Goal: Task Accomplishment & Management: Contribute content

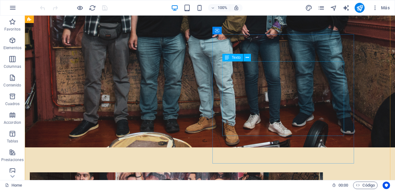
scroll to position [559, 0]
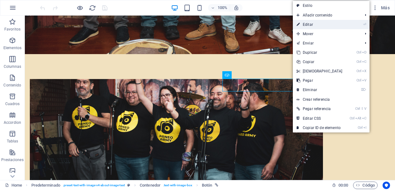
click at [313, 26] on link "⏎ Editar" at bounding box center [319, 24] width 53 height 9
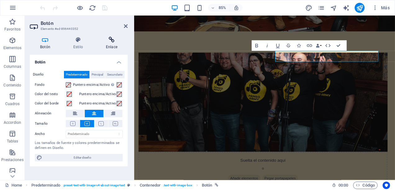
click at [120, 40] on icon at bounding box center [112, 40] width 32 height 6
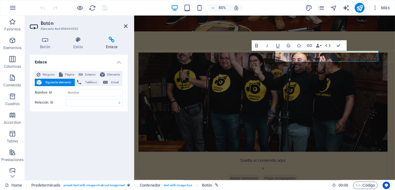
click at [124, 23] on h2 "Botón" at bounding box center [84, 23] width 87 height 6
click at [124, 26] on header "Botón Elemento #ed-896440352" at bounding box center [79, 24] width 98 height 16
click at [125, 24] on icon at bounding box center [126, 26] width 4 height 5
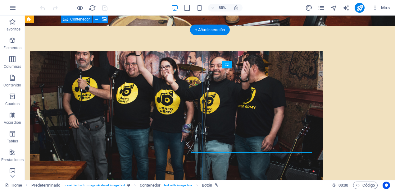
scroll to position [530, 0]
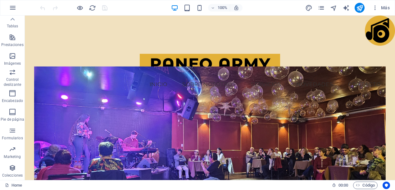
scroll to position [84, 0]
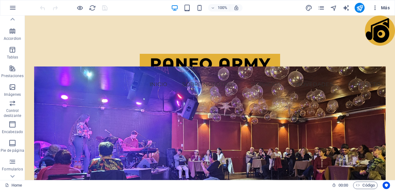
click at [374, 8] on icon "button" at bounding box center [375, 8] width 6 height 6
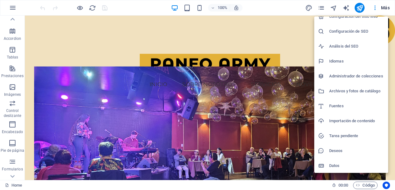
scroll to position [0, 0]
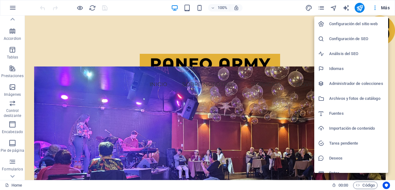
click at [389, 7] on div at bounding box center [197, 95] width 395 height 190
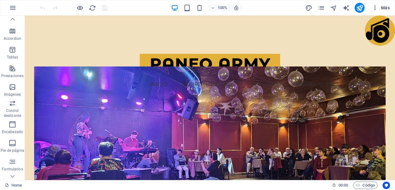
click at [384, 6] on span "Más" at bounding box center [381, 8] width 18 height 6
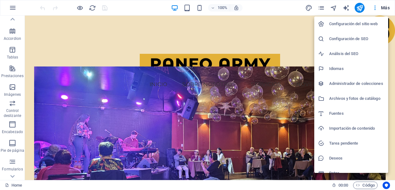
click at [349, 21] on h6 "Configuración del sitio web" at bounding box center [356, 23] width 55 height 7
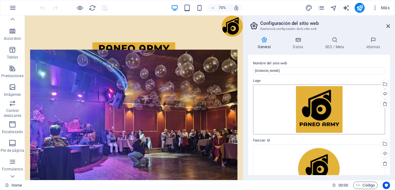
scroll to position [31, 0]
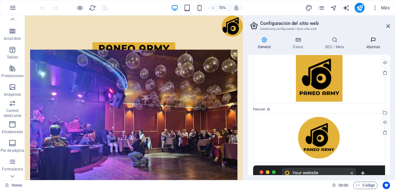
click at [372, 42] on icon at bounding box center [373, 40] width 34 height 6
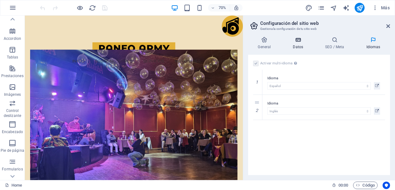
click at [299, 44] on h4 "Datos" at bounding box center [299, 43] width 32 height 13
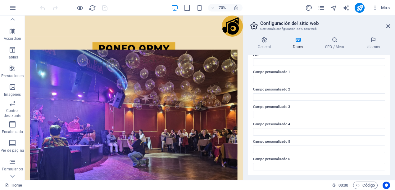
scroll to position [0, 0]
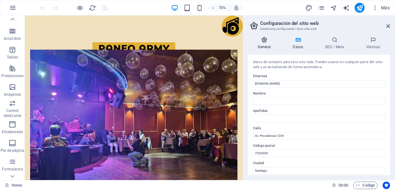
click at [263, 43] on h4 "General" at bounding box center [265, 43] width 35 height 13
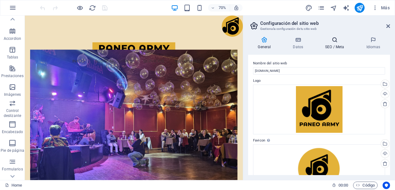
click at [336, 44] on h4 "SEO / Meta" at bounding box center [335, 43] width 41 height 13
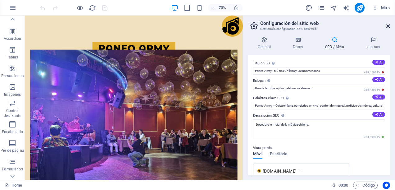
click at [388, 26] on icon at bounding box center [388, 26] width 4 height 5
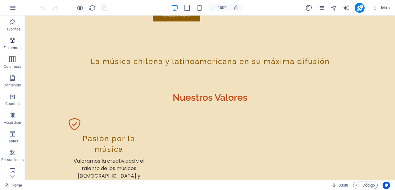
click at [12, 41] on icon "button" at bounding box center [12, 40] width 7 height 7
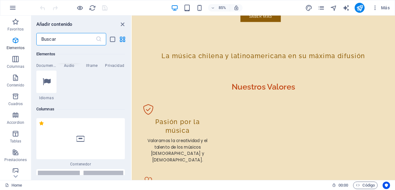
scroll to position [272, 0]
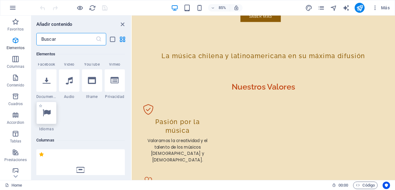
click at [46, 114] on icon at bounding box center [47, 113] width 8 height 8
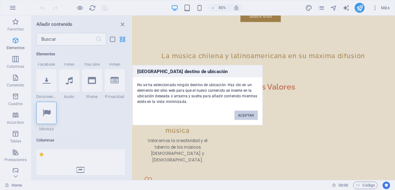
click at [251, 114] on button "ACEPTAR" at bounding box center [245, 114] width 23 height 9
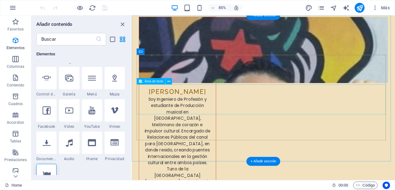
scroll to position [2755, 0]
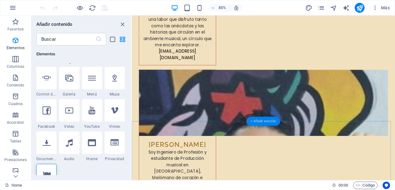
click at [258, 121] on div "+ Añadir sección" at bounding box center [263, 121] width 34 height 9
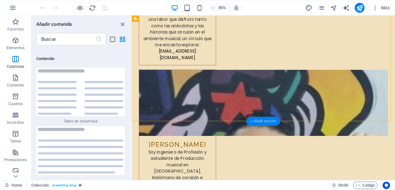
scroll to position [2102, 0]
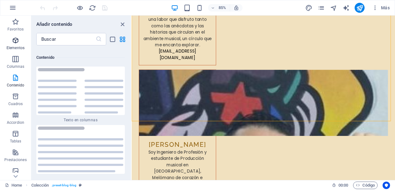
click at [16, 42] on icon "button" at bounding box center [15, 40] width 7 height 7
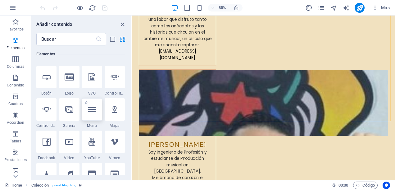
scroll to position [210, 0]
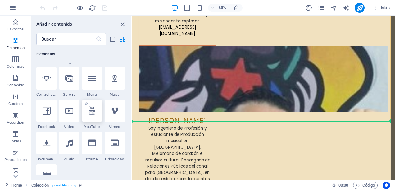
select select "ar16_9"
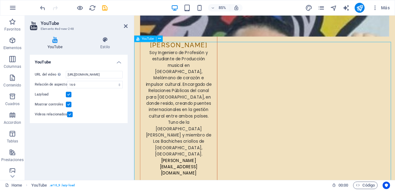
scroll to position [2835, 0]
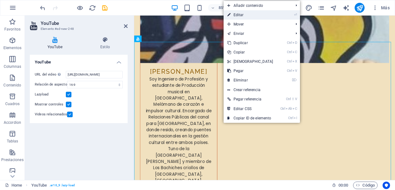
click at [245, 13] on link "⏎ Editar" at bounding box center [249, 14] width 53 height 9
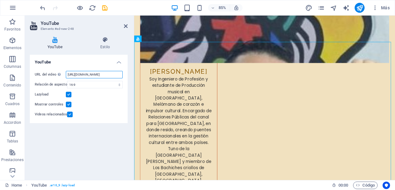
click at [85, 71] on input "https://www.youtube.com/watch?v=hnoviHgPHkY" at bounding box center [94, 74] width 57 height 7
type input "h"
paste input "https://www.youtube.com/live/sFWT5JUPNoQ?si=_LcSP-5EC_MR5UNx"
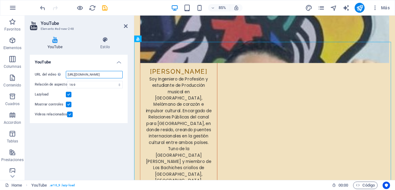
type input "https://www.youtube.com/live/sFWT5JUPNoQ?si=_LcSP-5EC_MR5UNx"
click at [109, 130] on div "YouTube URL del video Inserta (o pega) la URL de un vídeo. https://www.youtube.…" at bounding box center [79, 115] width 98 height 120
click at [126, 25] on icon at bounding box center [126, 26] width 4 height 5
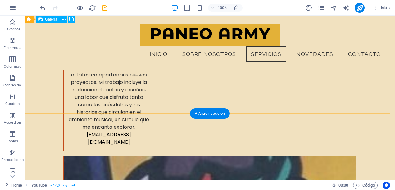
scroll to position [2628, 0]
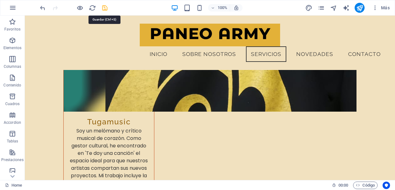
click at [104, 11] on icon "save" at bounding box center [104, 7] width 7 height 7
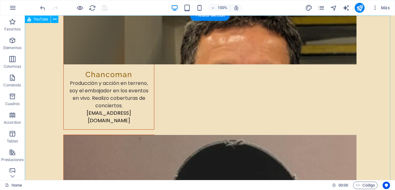
scroll to position [3116, 0]
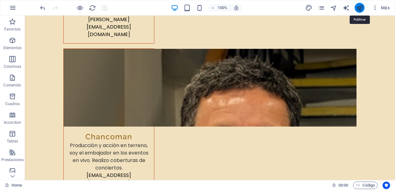
click at [362, 8] on icon "publish" at bounding box center [359, 7] width 7 height 7
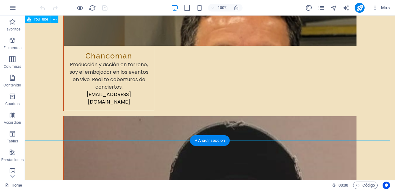
scroll to position [3104, 0]
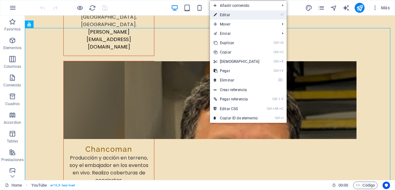
drag, startPoint x: 241, startPoint y: 16, endPoint x: 161, endPoint y: 42, distance: 83.8
click at [241, 16] on link "⏎ Editar" at bounding box center [236, 14] width 53 height 9
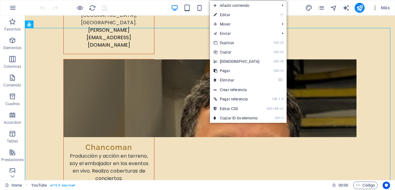
select select "ar16_9"
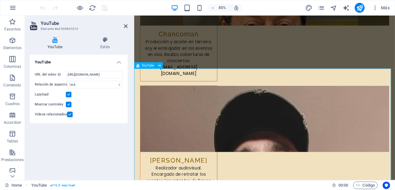
scroll to position [2854, 0]
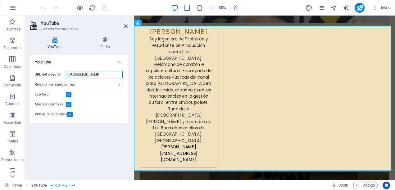
click at [107, 74] on input "https://www.youtube.com/watch?v=hnoviHgPHkY" at bounding box center [94, 74] width 57 height 7
type input "h"
paste input "https://www.youtube.com/live/sFWT5JUPNoQ?si=_LcSP-5EC_MR5UNx"
type input "https://www.youtube.com/live/sFWT5JUPNoQ?si=_LcSP-5EC_MR5UNx"
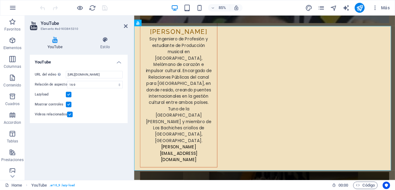
click at [88, 127] on div "YouTube URL del video Inserta (o pega) la URL de un vídeo. https://www.youtube.…" at bounding box center [79, 115] width 98 height 120
click at [124, 25] on icon at bounding box center [126, 26] width 4 height 5
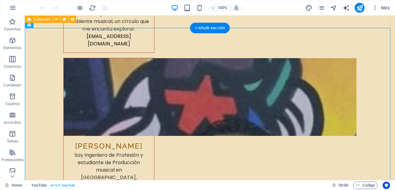
scroll to position [3104, 0]
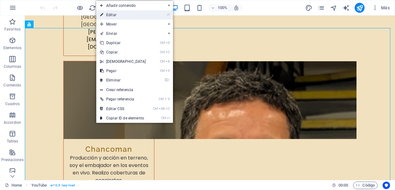
click at [132, 17] on link "⏎ Editar" at bounding box center [122, 14] width 53 height 9
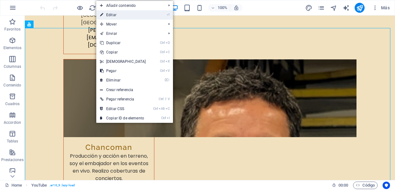
select select "ar16_9"
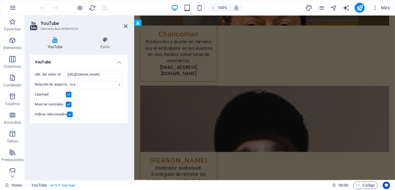
scroll to position [2854, 0]
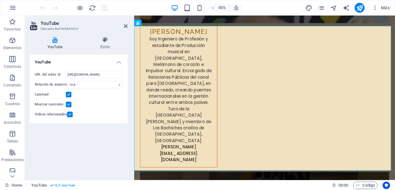
click at [94, 135] on div "YouTube URL del video Inserta (o pega) la URL de un vídeo. https://www.youtube.…" at bounding box center [79, 115] width 98 height 120
click at [125, 25] on icon at bounding box center [126, 26] width 4 height 5
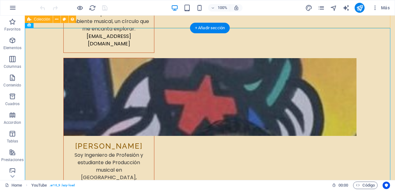
scroll to position [3104, 0]
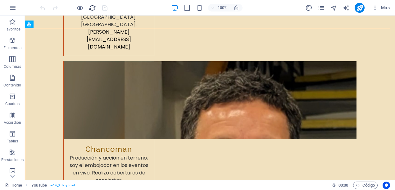
click at [93, 5] on icon "reload" at bounding box center [92, 7] width 7 height 7
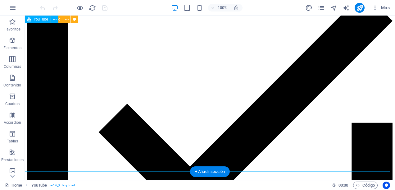
scroll to position [3019, 0]
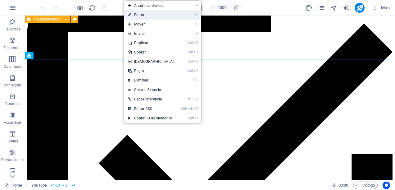
click at [148, 15] on link "⏎ Editar" at bounding box center [150, 14] width 53 height 9
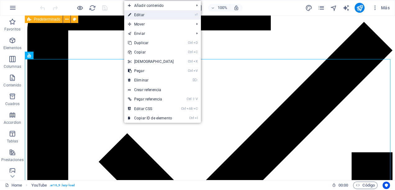
select select "ar16_9"
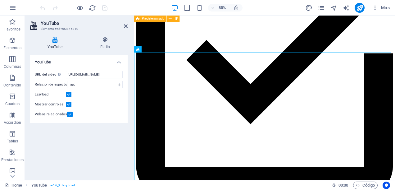
scroll to position [2823, 0]
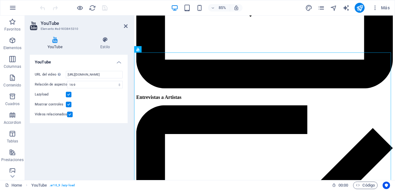
click at [68, 113] on label at bounding box center [70, 114] width 6 height 6
click at [0, 0] on input "Videos relacionados" at bounding box center [0, 0] width 0 height 0
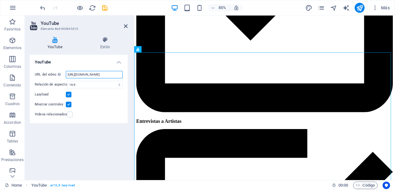
click at [109, 74] on input "https://www.youtube.com/watch?v=hnoviHgPHkY" at bounding box center [94, 74] width 57 height 7
type input "h"
paste input "https://www.youtube.com/live/sFWT5JUPNoQ?si=_LcSP-5EC_MR5UNx"
type input "https://www.youtube.com/live/sFWT5JUPNoQ?si=_LcSP-5EC_MR5UNx"
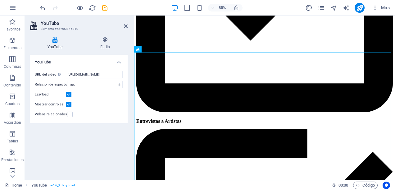
click at [110, 109] on div "URL del video Inserta (o pega) la URL de un vídeo. https://www.youtube.com/live…" at bounding box center [79, 94] width 98 height 57
click at [106, 44] on h4 "Estilo" at bounding box center [105, 43] width 45 height 13
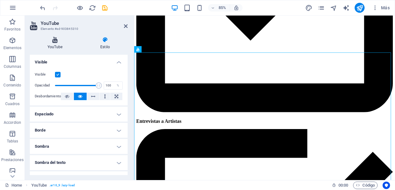
click at [56, 42] on icon at bounding box center [55, 40] width 50 height 6
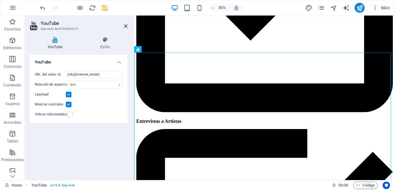
click at [107, 91] on div "Lazyload" at bounding box center [79, 94] width 88 height 7
drag, startPoint x: 107, startPoint y: 110, endPoint x: 109, endPoint y: 115, distance: 4.9
click at [107, 111] on div "URL del video Inserta (o pega) la URL de un vídeo. https://www.youtube.com/live…" at bounding box center [79, 94] width 98 height 57
click at [104, 7] on icon "save" at bounding box center [104, 7] width 7 height 7
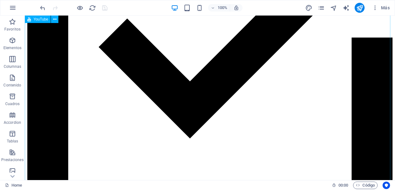
scroll to position [3166, 0]
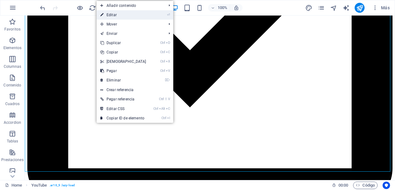
click at [139, 17] on link "⏎ Editar" at bounding box center [123, 14] width 53 height 9
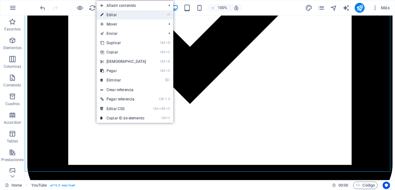
select select "ar16_9"
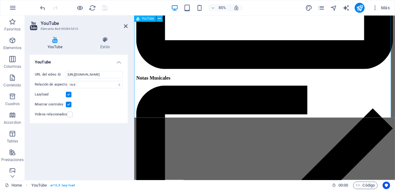
scroll to position [2916, 0]
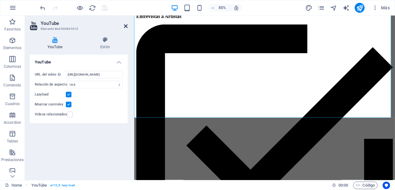
click at [125, 24] on icon at bounding box center [126, 26] width 4 height 5
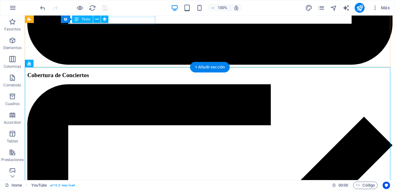
scroll to position [3010, 0]
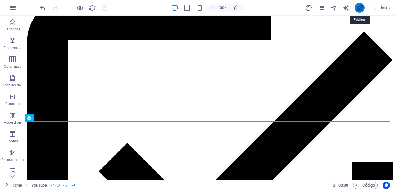
click at [362, 6] on icon "publish" at bounding box center [359, 7] width 7 height 7
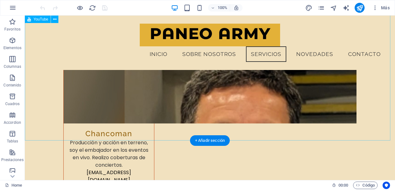
scroll to position [3081, 0]
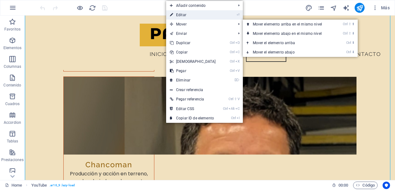
click at [185, 17] on link "⏎ Editar" at bounding box center [192, 14] width 53 height 9
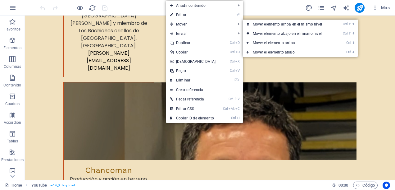
select select "ar16_9"
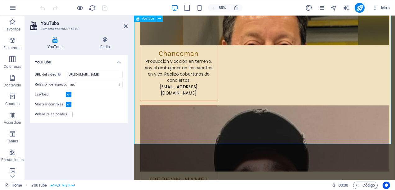
scroll to position [2885, 0]
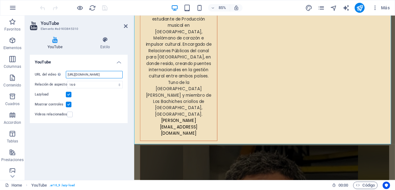
click at [105, 73] on input "https://www.youtube.com/watch?v=hnoviHgPHkY" at bounding box center [94, 74] width 57 height 7
click at [105, 71] on input "https://www.youtube.com/watch?v=hnoviHgPHkY" at bounding box center [94, 74] width 57 height 7
type input "h"
paste input "https://youtu.be/iHeU43wMyyU?si=Uaf7fd31F-Hr4c1c"
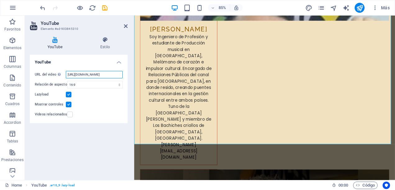
type input "https://youtu.be/iHeU43wMyyU?si=Uaf7fd31F-Hr4c1c"
click at [127, 22] on h2 "YouTube" at bounding box center [84, 23] width 87 height 6
click at [126, 26] on icon at bounding box center [126, 26] width 4 height 5
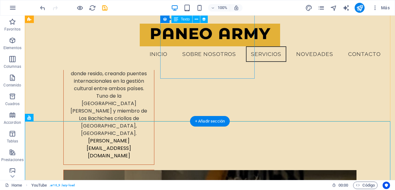
scroll to position [2956, 0]
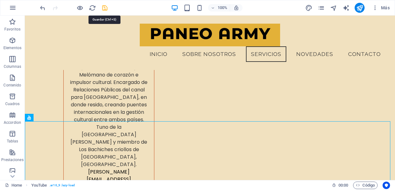
click at [108, 5] on icon "save" at bounding box center [104, 7] width 7 height 7
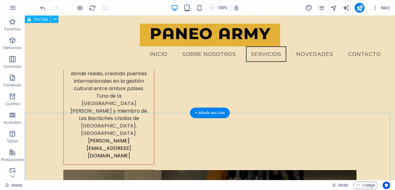
scroll to position [2925, 0]
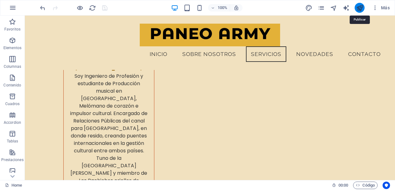
click at [359, 9] on icon "publish" at bounding box center [359, 7] width 7 height 7
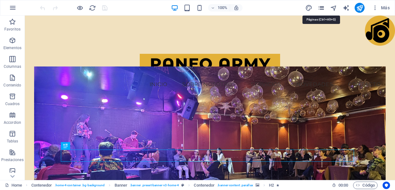
click at [321, 8] on icon "pages" at bounding box center [320, 7] width 7 height 7
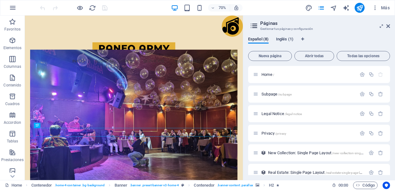
click at [287, 37] on span "Inglés (1)" at bounding box center [284, 39] width 17 height 9
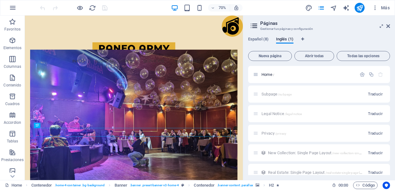
click at [253, 35] on div "Español (8) Inglés (1) Nueva página Abrir todas Todas las opciones Home / Subpa…" at bounding box center [319, 106] width 152 height 148
click at [253, 38] on span "Español (8)" at bounding box center [258, 39] width 20 height 9
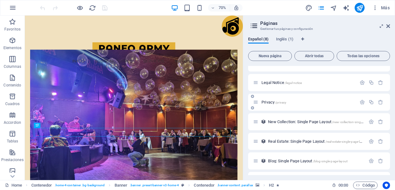
scroll to position [47, 0]
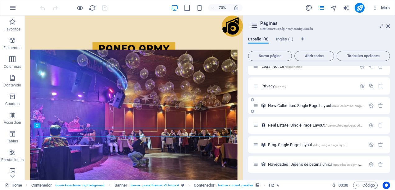
click at [248, 37] on button "Español (8)" at bounding box center [258, 40] width 20 height 7
click at [273, 90] on div "Privacy /privacy" at bounding box center [319, 85] width 142 height 17
click at [273, 86] on span "Privacy /privacy" at bounding box center [273, 85] width 25 height 5
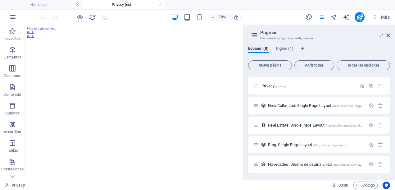
scroll to position [0, 0]
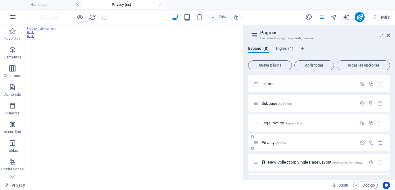
click at [276, 143] on span "/privacy" at bounding box center [280, 142] width 11 height 3
click at [270, 141] on span "Privacy /privacy" at bounding box center [273, 142] width 25 height 5
click at [268, 84] on span "Home /" at bounding box center [267, 83] width 13 height 5
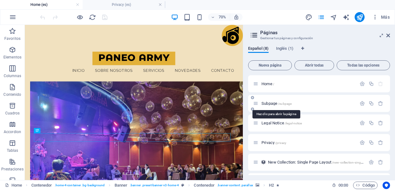
click at [272, 101] on span "Subpage /subpage" at bounding box center [276, 103] width 30 height 5
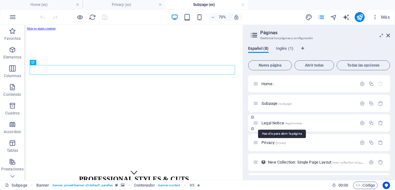
click at [268, 124] on span "Legal Notice /legal-notice" at bounding box center [281, 122] width 40 height 5
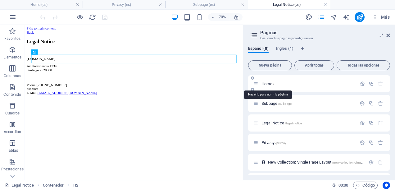
click at [271, 85] on span "Home /" at bounding box center [267, 83] width 13 height 5
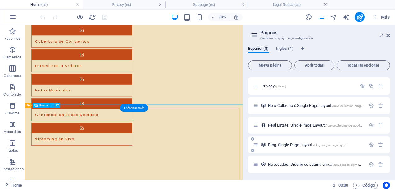
scroll to position [1335, 0]
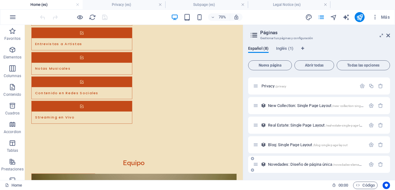
click at [278, 163] on span "Novedades: Diseño de página única /novedades-elemento" at bounding box center [316, 164] width 96 height 5
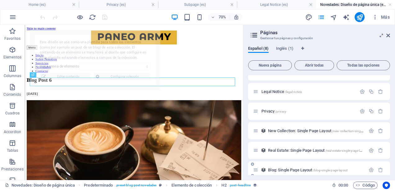
scroll to position [0, 0]
select select "68b75bafd5097be77e01471c"
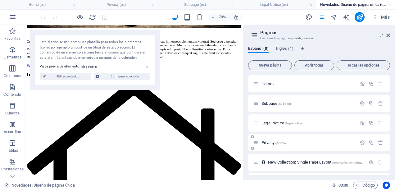
scroll to position [56, 0]
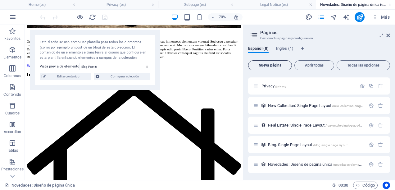
click at [271, 66] on span "Nueva página" at bounding box center [270, 65] width 38 height 4
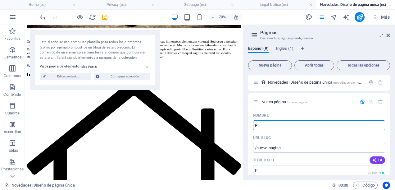
type input "P"
type input "/p"
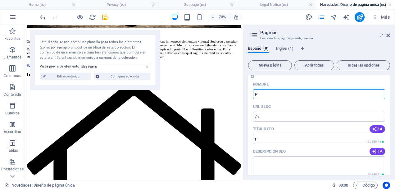
click at [295, 89] on input "P" at bounding box center [319, 94] width 132 height 10
type input "Programa"
type input "/pro"
type input "Programas"
type input "/programas"
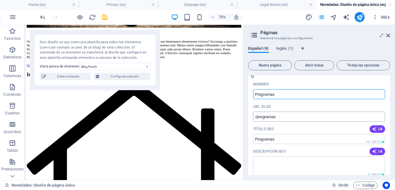
type input "Programas"
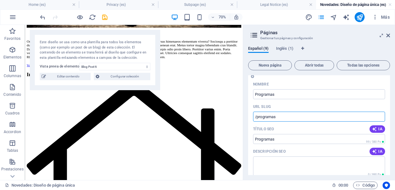
click at [349, 115] on input "/programas" at bounding box center [319, 116] width 132 height 10
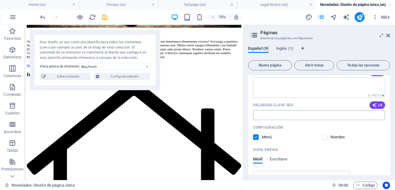
scroll to position [292, 0]
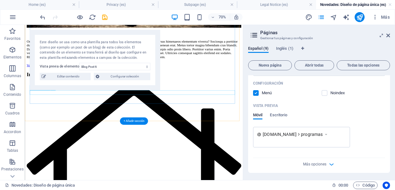
click at [296, 80] on div at bounding box center [180, 77] width 306 height 6
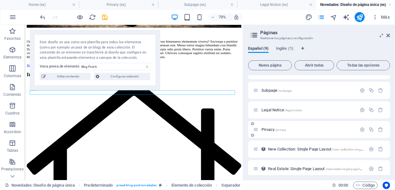
scroll to position [0, 0]
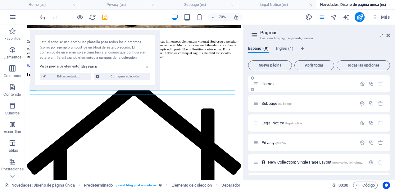
click at [264, 84] on span "Home /" at bounding box center [267, 83] width 13 height 5
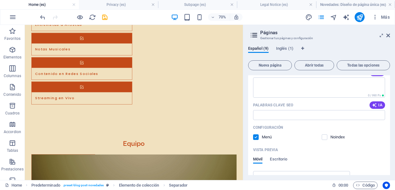
scroll to position [292, 0]
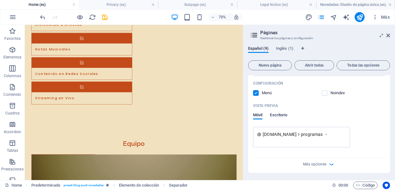
click at [277, 114] on span "Escritorio" at bounding box center [278, 115] width 17 height 9
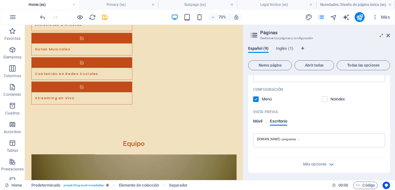
click at [258, 121] on span "Móvil" at bounding box center [257, 121] width 9 height 9
click at [315, 140] on span "programas" at bounding box center [312, 140] width 22 height 6
click at [328, 140] on icon at bounding box center [326, 140] width 4 height 6
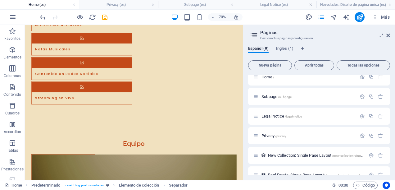
scroll to position [0, 0]
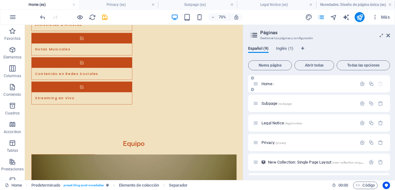
click at [270, 83] on span "Home /" at bounding box center [267, 83] width 13 height 5
click at [361, 83] on icon "button" at bounding box center [361, 83] width 5 height 5
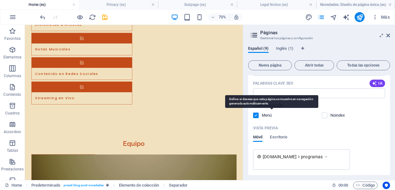
scroll to position [466, 0]
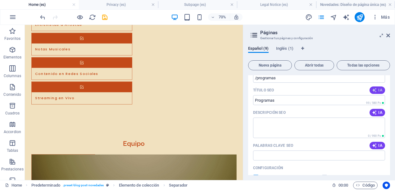
click at [376, 89] on span "IA" at bounding box center [377, 90] width 11 height 5
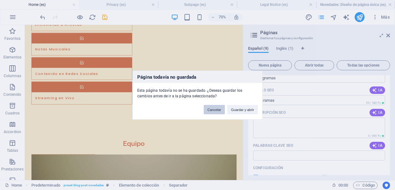
click at [222, 111] on button "Cancelar" at bounding box center [214, 109] width 21 height 9
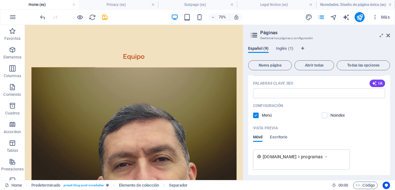
scroll to position [550, 0]
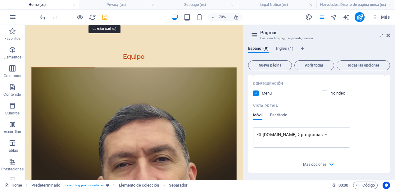
drag, startPoint x: 105, startPoint y: 15, endPoint x: 106, endPoint y: 33, distance: 17.4
click at [105, 15] on icon "save" at bounding box center [104, 17] width 7 height 7
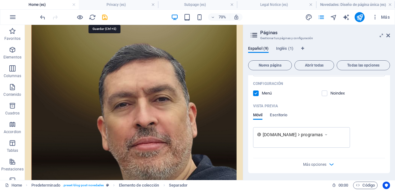
scroll to position [1473, 0]
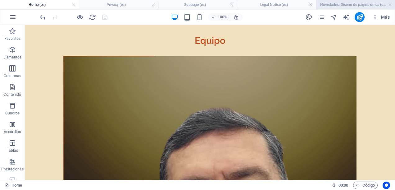
click at [374, 6] on h4 "Novedades: Diseño de página única (es)" at bounding box center [355, 4] width 79 height 7
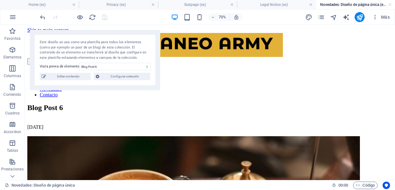
scroll to position [750, 0]
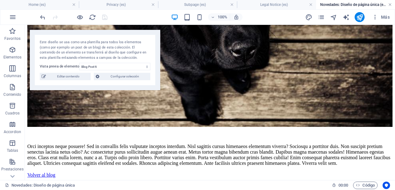
click at [389, 3] on link at bounding box center [390, 5] width 4 height 6
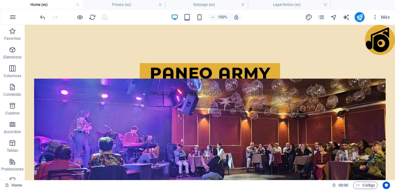
scroll to position [1473, 0]
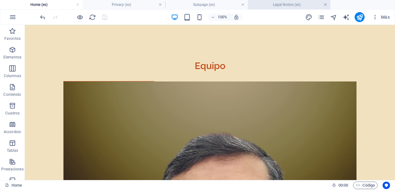
click at [327, 3] on link at bounding box center [325, 5] width 4 height 6
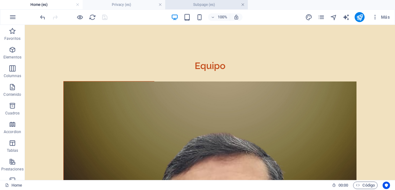
click at [244, 3] on link at bounding box center [243, 5] width 4 height 6
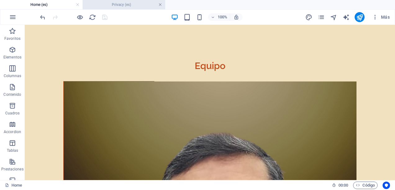
click at [161, 5] on link at bounding box center [160, 5] width 4 height 6
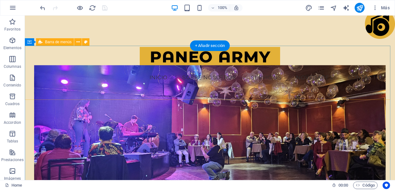
scroll to position [0, 0]
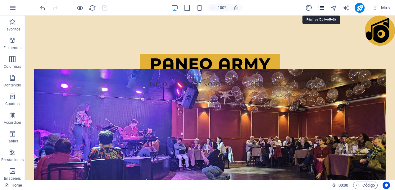
click at [322, 7] on icon "pages" at bounding box center [320, 7] width 7 height 7
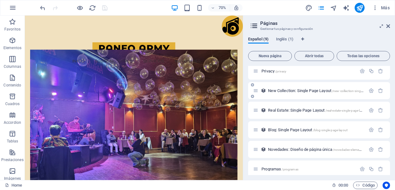
scroll to position [67, 0]
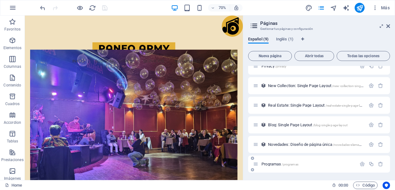
click at [255, 165] on icon at bounding box center [255, 163] width 5 height 5
click at [361, 165] on icon "button" at bounding box center [361, 163] width 5 height 5
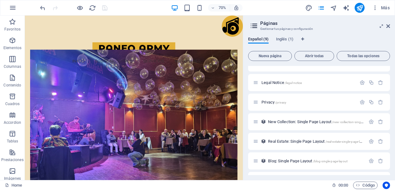
scroll to position [0, 0]
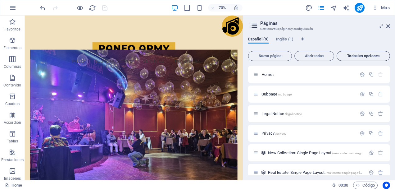
click at [355, 54] on span "Todas las opciones" at bounding box center [363, 56] width 48 height 4
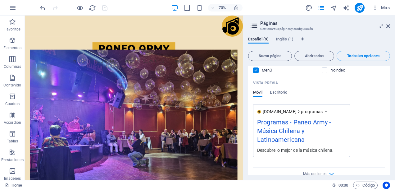
scroll to position [1439, 0]
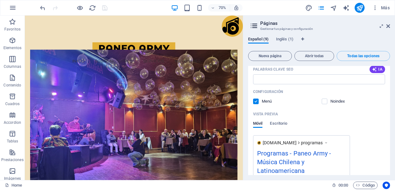
click at [255, 98] on label at bounding box center [256, 101] width 6 height 6
click at [0, 0] on input "checkbox" at bounding box center [0, 0] width 0 height 0
click at [324, 98] on label at bounding box center [325, 101] width 6 height 6
click at [0, 0] on input "checkbox" at bounding box center [0, 0] width 0 height 0
click at [324, 98] on label at bounding box center [325, 101] width 6 height 6
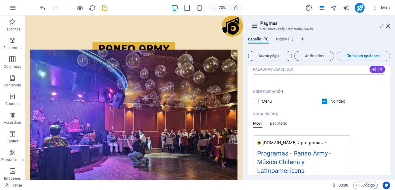
click at [0, 0] on input "checkbox" at bounding box center [0, 0] width 0 height 0
click at [256, 98] on label at bounding box center [256, 101] width 6 height 6
click at [0, 0] on input "checkbox" at bounding box center [0, 0] width 0 height 0
click at [257, 98] on label at bounding box center [256, 101] width 6 height 6
click at [0, 0] on input "checkbox" at bounding box center [0, 0] width 0 height 0
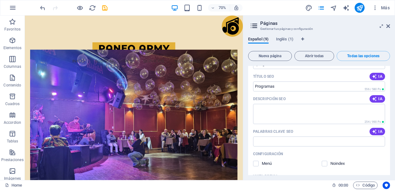
scroll to position [1407, 0]
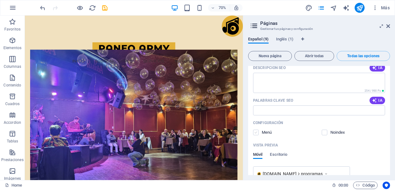
click at [257, 129] on label at bounding box center [256, 132] width 6 height 6
click at [0, 0] on input "checkbox" at bounding box center [0, 0] width 0 height 0
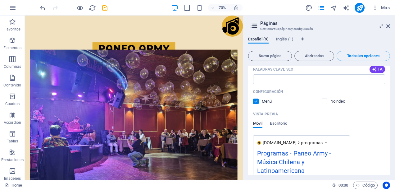
scroll to position [1470, 0]
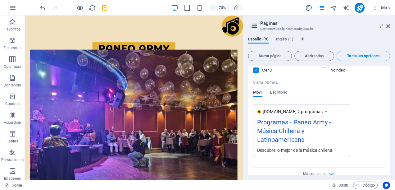
click at [326, 167] on div "Más opciones" at bounding box center [319, 172] width 132 height 10
click at [330, 170] on icon "button" at bounding box center [331, 173] width 7 height 7
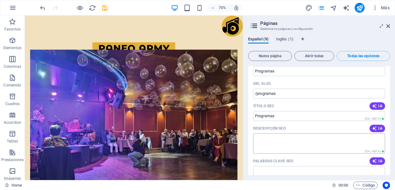
scroll to position [1316, 0]
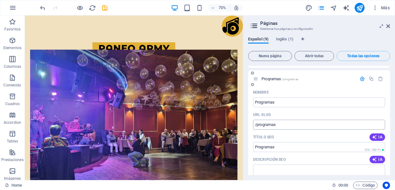
click at [254, 119] on input "/programas" at bounding box center [319, 124] width 132 height 10
type input "w"
click at [288, 110] on div "URL SLUG" at bounding box center [319, 115] width 132 height 10
click at [279, 119] on input "URL SLUG" at bounding box center [319, 124] width 132 height 10
type input "/programas"
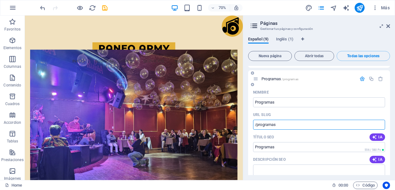
click at [318, 110] on div "URL SLUG" at bounding box center [319, 115] width 132 height 10
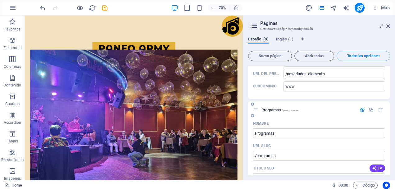
scroll to position [1254, 0]
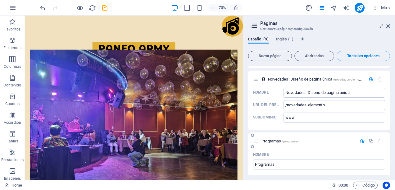
click at [257, 138] on icon at bounding box center [255, 140] width 5 height 5
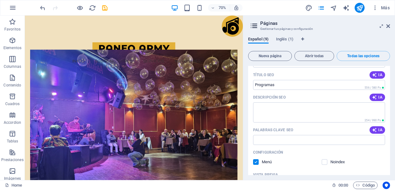
scroll to position [1409, 0]
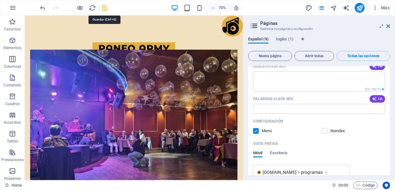
click at [102, 6] on icon "save" at bounding box center [104, 7] width 7 height 7
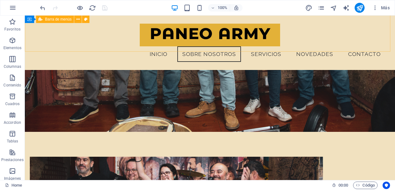
scroll to position [412, 0]
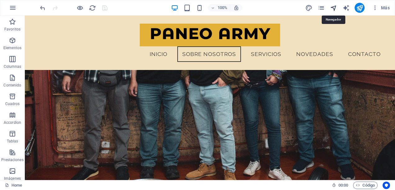
click at [335, 9] on icon "navigator" at bounding box center [333, 7] width 7 height 7
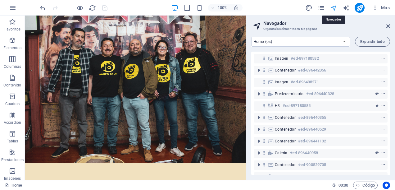
scroll to position [522, 0]
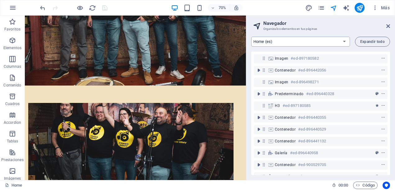
click at [345, 42] on select "Home (es) Subpage (es) Legal Notice (es) Privacy (es) New Collection: Single Pa…" at bounding box center [300, 42] width 99 height 10
select select "16969524-es"
click at [251, 37] on select "Home (es) Subpage (es) Legal Notice (es) Privacy (es) New Collection: Single Pa…" at bounding box center [300, 42] width 99 height 10
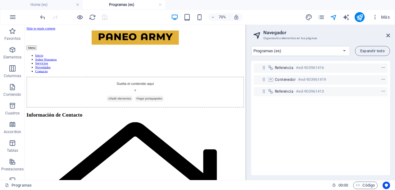
scroll to position [0, 0]
click at [50, 59] on icon at bounding box center [49, 57] width 2 height 5
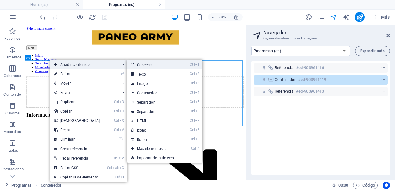
click at [148, 67] on link "Ctrl 1 Cabecera" at bounding box center [153, 64] width 52 height 9
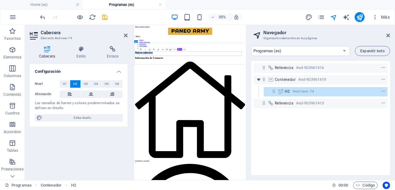
click at [249, 105] on h2 "Nueva cabecera" at bounding box center [294, 104] width 314 height 8
click at [303, 109] on div "Programas" at bounding box center [294, 104] width 314 height 8
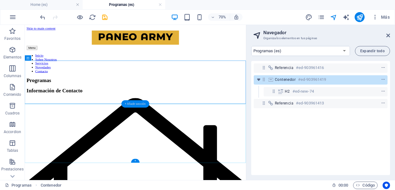
click at [133, 103] on div "+ Añadir sección" at bounding box center [135, 103] width 28 height 7
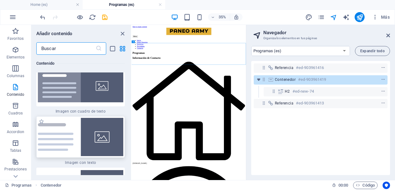
scroll to position [2320, 0]
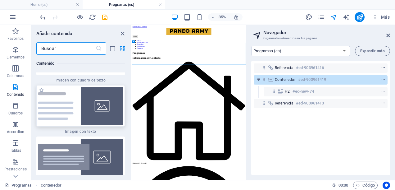
click at [92, 102] on img at bounding box center [80, 106] width 85 height 38
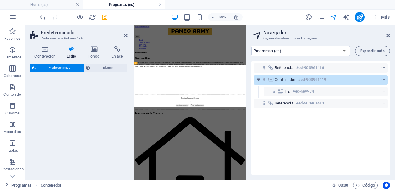
click at [92, 102] on div "Predeterminado Element" at bounding box center [79, 119] width 98 height 111
select select "rem"
select select "px"
select select "preset-text-with-image-v4-default"
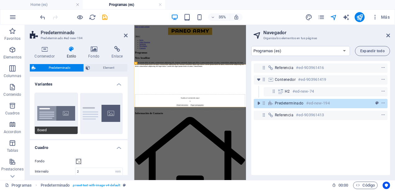
click at [53, 107] on button "Boxed" at bounding box center [56, 113] width 43 height 41
type input "0"
type input "2.5"
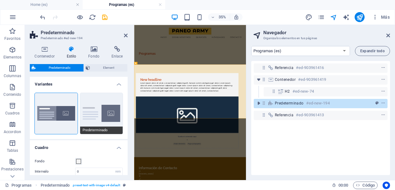
click at [94, 110] on button "Predeterminado" at bounding box center [101, 113] width 43 height 41
type input "2"
type input "0"
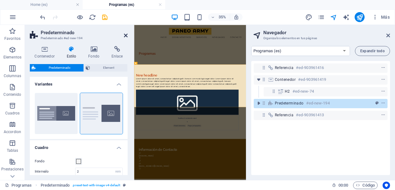
click at [126, 34] on icon at bounding box center [126, 35] width 4 height 5
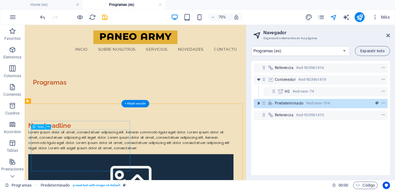
click at [126, 189] on div "Lorem ipsum dolor sit amet, consectetuer adipiscing elit. Aenean commodo ligula…" at bounding box center [176, 189] width 293 height 30
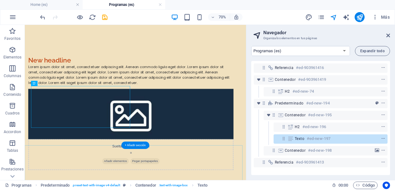
scroll to position [62, 0]
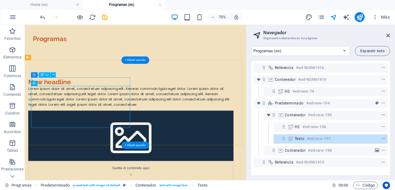
click at [110, 105] on div "New headline" at bounding box center [176, 106] width 293 height 12
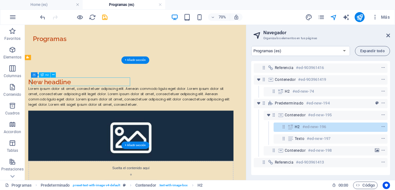
click at [101, 105] on div "New headline" at bounding box center [176, 106] width 293 height 12
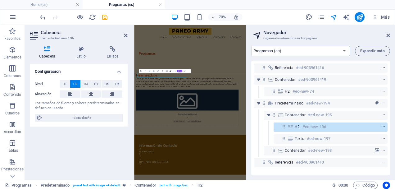
scroll to position [0, 0]
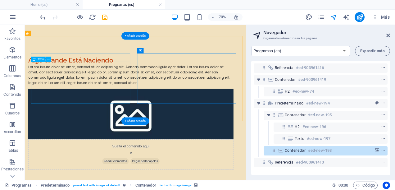
scroll to position [96, 0]
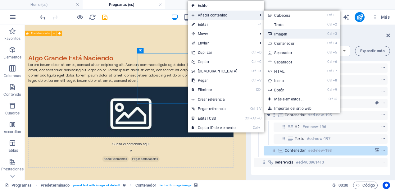
click at [281, 35] on link "Ctrl 3 Imagen" at bounding box center [290, 33] width 52 height 9
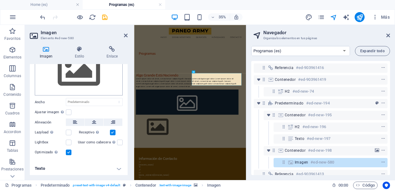
scroll to position [0, 0]
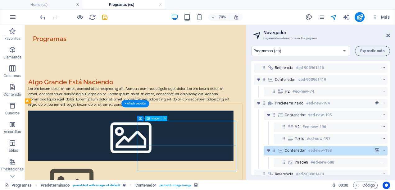
scroll to position [93, 0]
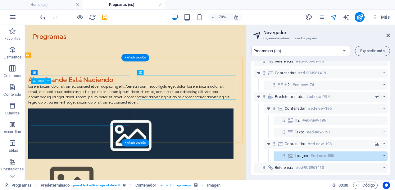
scroll to position [34, 0]
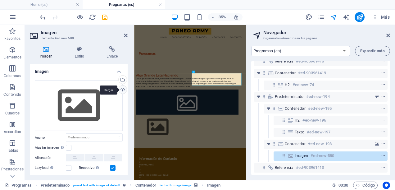
click at [120, 88] on div "Cargar" at bounding box center [121, 89] width 9 height 9
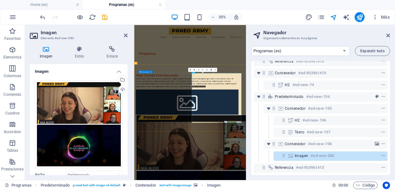
click at [225, 189] on div "Algo Grande Está Naciendo Lorem ipsum dolor sit amet, consectetuer adipiscing e…" at bounding box center [285, 183] width 293 height 42
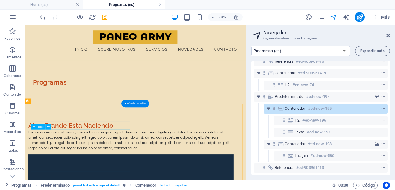
click at [114, 189] on div "Lorem ipsum dolor sit amet, consectetuer adipiscing elit. Aenean commodo ligula…" at bounding box center [176, 189] width 293 height 30
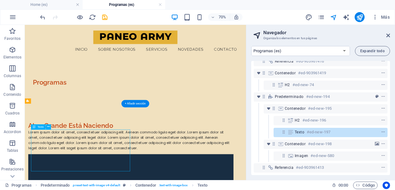
click at [114, 189] on div "Lorem ipsum dolor sit amet, consectetuer adipiscing elit. Aenean commodo ligula…" at bounding box center [176, 189] width 293 height 30
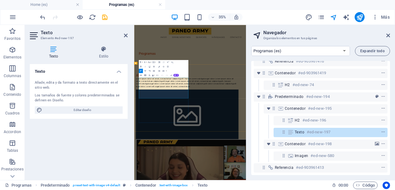
click at [241, 189] on p "Lorem ipsum dolor sit amet, consectetuer adipiscing elit. Aenean commodo ligula…" at bounding box center [285, 189] width 293 height 30
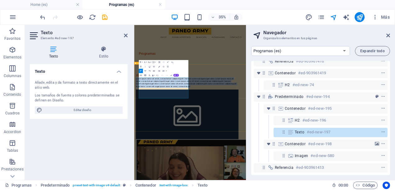
drag, startPoint x: 241, startPoint y: 234, endPoint x: 138, endPoint y: 169, distance: 122.2
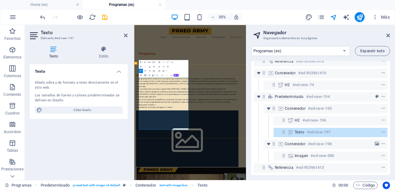
scroll to position [5187, 2]
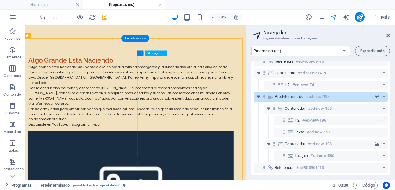
scroll to position [124, 0]
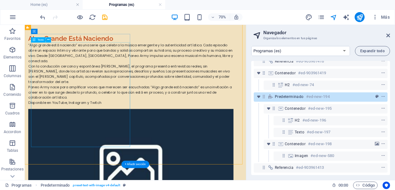
click at [107, 139] on div "“Algo grande está naciendo” es una serie que celebra la música emergente y la a…" at bounding box center [176, 94] width 293 height 89
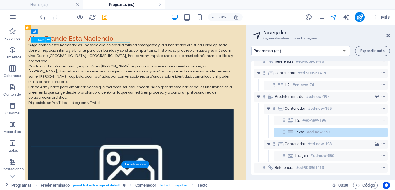
click at [107, 139] on div "“Algo grande está naciendo” es una serie que celebra la música emergente y la a…" at bounding box center [176, 94] width 293 height 89
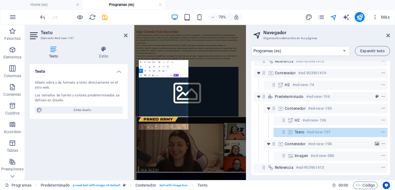
scroll to position [0, 0]
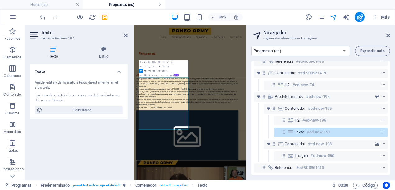
click at [145, 70] on icon "button" at bounding box center [145, 71] width 2 height 2
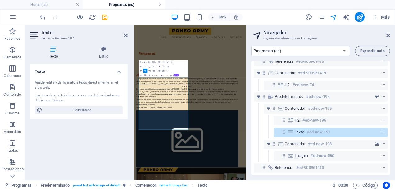
click at [92, 135] on div "Texto Añade, edita y da formato a texto directamente en el sitio web. Los tamañ…" at bounding box center [79, 119] width 98 height 111
click at [339, 121] on div "Programas" at bounding box center [293, 107] width 319 height 62
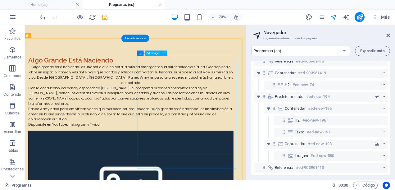
scroll to position [124, 0]
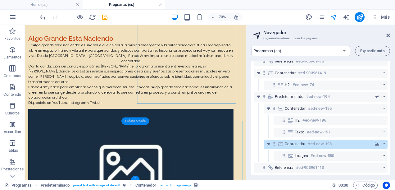
scroll to position [186, 0]
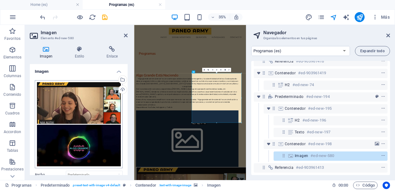
scroll to position [62, 0]
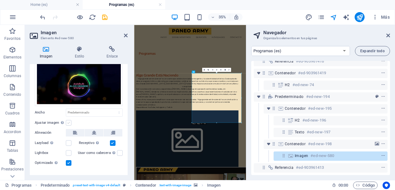
click at [68, 121] on label at bounding box center [69, 123] width 6 height 6
click at [0, 0] on input "Ajustar imagen Ajustar imagen automáticamente a un ancho y alto fijo" at bounding box center [0, 0] width 0 height 0
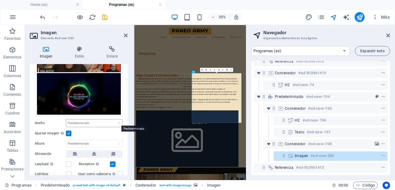
scroll to position [83, 0]
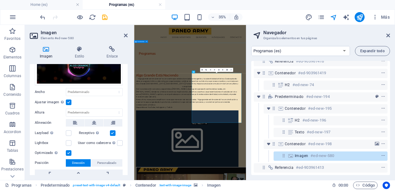
click at [275, 130] on div "Programas" at bounding box center [293, 107] width 319 height 62
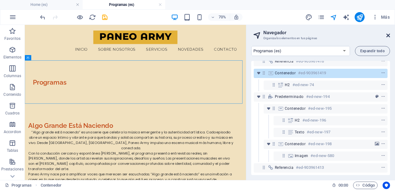
click at [387, 37] on icon at bounding box center [388, 35] width 4 height 5
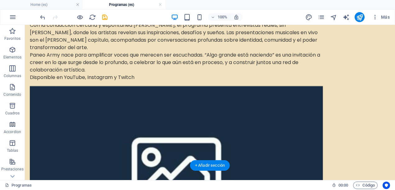
scroll to position [124, 0]
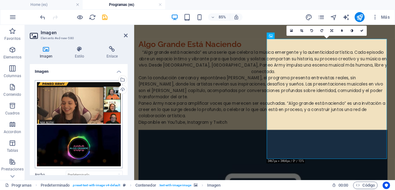
scroll to position [62, 0]
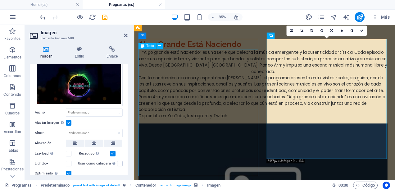
scroll to position [151, 0]
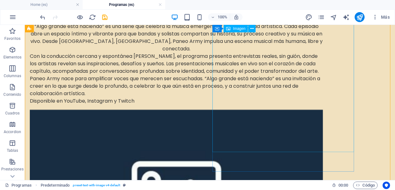
scroll to position [217, 0]
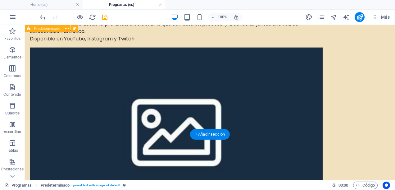
click at [257, 101] on figure at bounding box center [176, 127] width 293 height 161
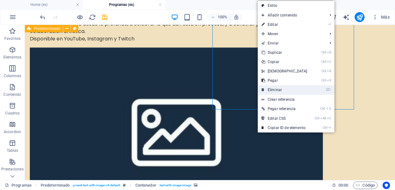
click at [273, 88] on link "⌦ Eliminar" at bounding box center [284, 89] width 53 height 9
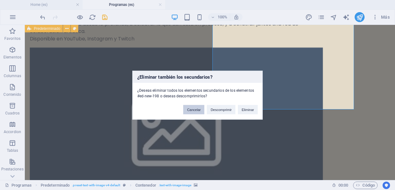
click at [196, 109] on button "Cancelar" at bounding box center [193, 109] width 21 height 9
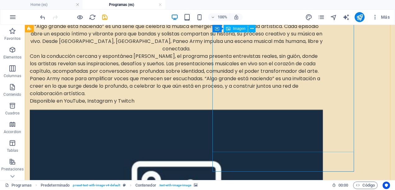
scroll to position [186, 0]
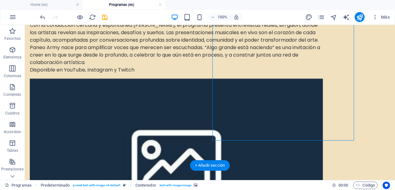
click at [262, 130] on figure at bounding box center [176, 159] width 293 height 161
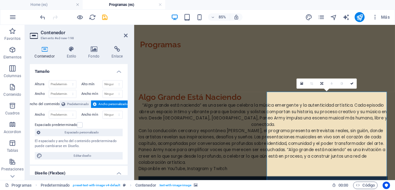
scroll to position [31, 0]
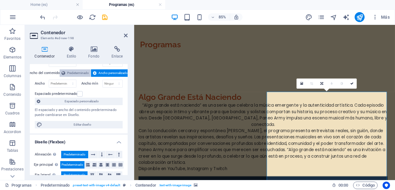
click at [73, 73] on span "Predeterminado" at bounding box center [78, 72] width 22 height 7
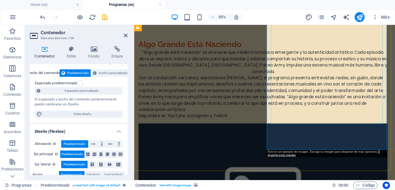
scroll to position [151, 0]
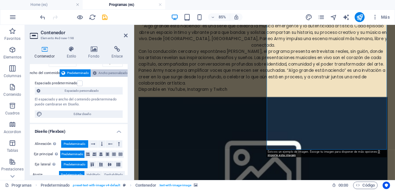
click at [116, 73] on span "Ancho personalizado" at bounding box center [112, 72] width 29 height 7
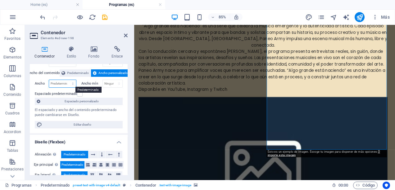
click at [67, 83] on select "Predeterminado px rem % em vh vw" at bounding box center [62, 83] width 27 height 7
select select "px"
click at [67, 80] on select "Predeterminado px rem % em vh vw" at bounding box center [62, 83] width 27 height 7
type input "454"
click at [118, 83] on select "Ninguno px rem % vh vw" at bounding box center [113, 83] width 20 height 7
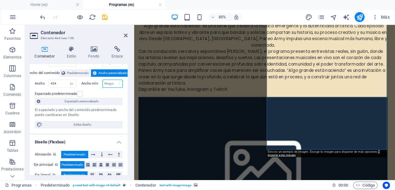
select select "px"
click at [112, 80] on select "Ninguno px rem % vh vw" at bounding box center [113, 83] width 20 height 7
type input "0"
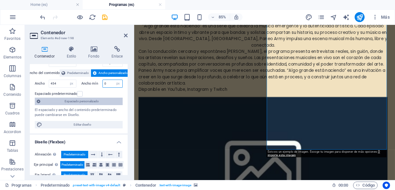
scroll to position [0, 0]
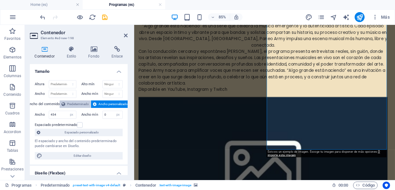
click at [74, 106] on span "Predeterminado" at bounding box center [78, 103] width 22 height 7
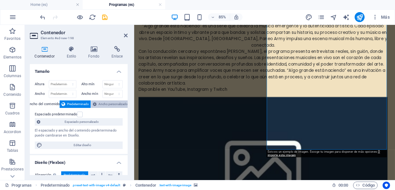
click at [100, 103] on span "Ancho personalizado" at bounding box center [112, 103] width 29 height 7
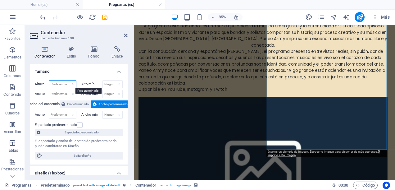
click at [72, 84] on select "Predeterminado px rem % vh vw" at bounding box center [62, 83] width 27 height 7
select select "px"
click at [67, 80] on select "Predeterminado px rem % vh vw" at bounding box center [62, 83] width 27 height 7
type input "5"
type input "429"
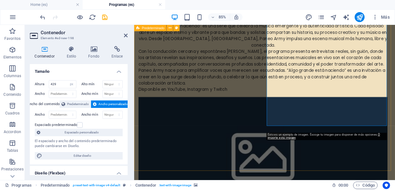
click at [311, 164] on div "Algo Grande Está Naciendo “Algo grande está naciendo” es una serie que celebra …" at bounding box center [287, 127] width 307 height 282
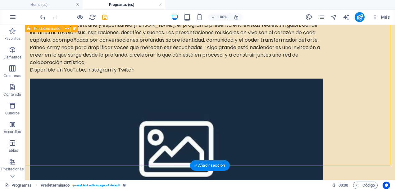
scroll to position [155, 0]
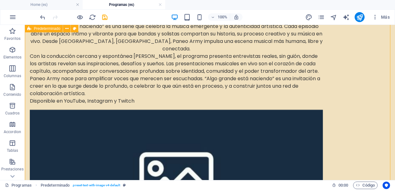
click at [270, 156] on div "Algo Grande Está Naciendo “Algo grande está naciendo” es una serie que celebra …" at bounding box center [210, 127] width 370 height 282
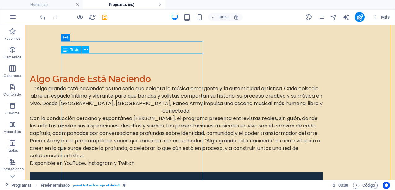
scroll to position [124, 0]
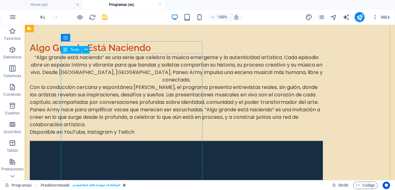
click at [117, 124] on div "“Algo grande está naciendo” es una serie que celebra la música emergente y la a…" at bounding box center [176, 95] width 293 height 82
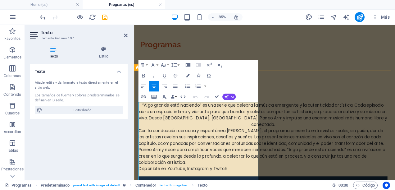
scroll to position [89, 0]
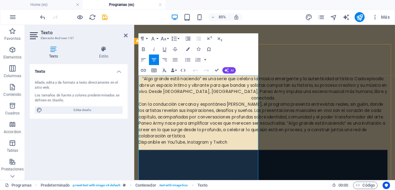
click at [242, 90] on p "“Algo grande está naciendo” es una serie que celebra la música emergente y la a…" at bounding box center [285, 100] width 293 height 30
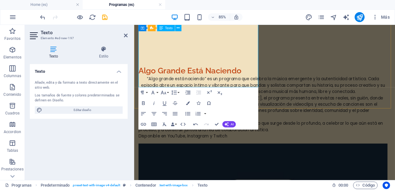
scroll to position [209, 0]
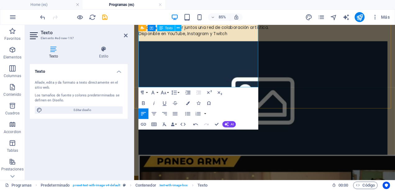
click at [139, 32] on p "“Algo grande está naciendo” es una invitación a creer en lo que surge desde lo …" at bounding box center [285, 24] width 293 height 15
click at [198, 32] on p "“Algo grande está naciendo” es una invitación a creer en lo que surge desde lo …" at bounding box center [285, 24] width 293 height 15
click at [156, 114] on icon "button" at bounding box center [154, 113] width 6 height 6
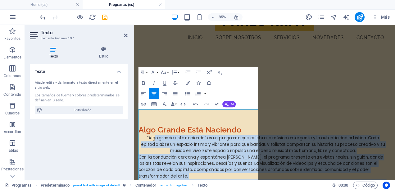
scroll to position [0, 0]
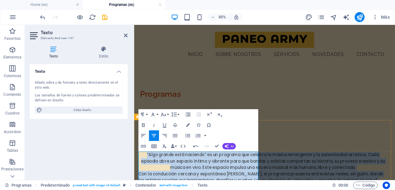
drag, startPoint x: 249, startPoint y: 93, endPoint x: 143, endPoint y: 180, distance: 136.9
click at [156, 134] on icon "button" at bounding box center [154, 135] width 6 height 6
click at [169, 133] on div "Align Left Align Center Align Right Align Justify" at bounding box center [159, 135] width 42 height 11
click at [166, 135] on icon "button" at bounding box center [164, 135] width 6 height 6
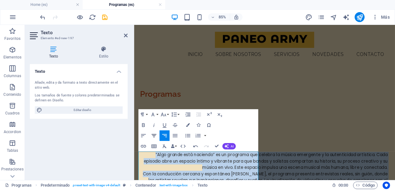
click at [157, 135] on icon "button" at bounding box center [154, 135] width 6 height 6
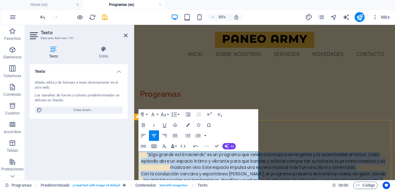
click at [227, 179] on p "“Algo grande está naciendo” es un programa que celebra la música emergente y la…" at bounding box center [285, 185] width 293 height 22
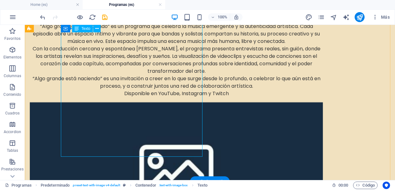
scroll to position [186, 0]
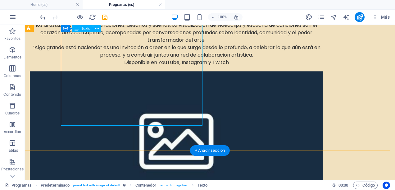
click at [189, 66] on div "“Algo grande está naciendo” es un programa que celebra la música emergente y la…" at bounding box center [176, 29] width 293 height 74
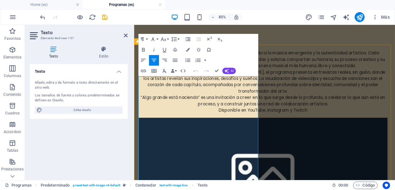
scroll to position [151, 0]
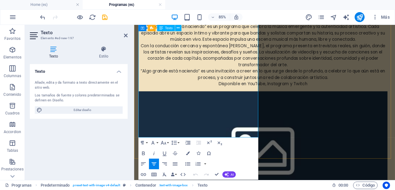
click at [264, 98] on p "Disponible en YouTube, Instagram y Twitch" at bounding box center [285, 93] width 293 height 7
click at [264, 98] on p "Disponible en YouTube" at bounding box center [285, 93] width 293 height 7
click at [296, 162] on div "Algo Grande Está Naciendo “Algo grande está naciendo” es un programa que celebr…" at bounding box center [287, 123] width 307 height 274
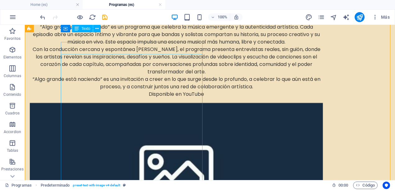
scroll to position [92, 0]
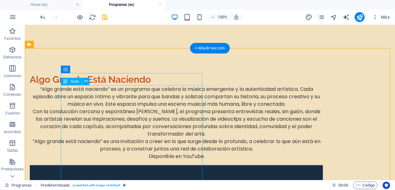
click at [121, 91] on div "“Algo grande está naciendo” es un programa que celebra la música emergente y la…" at bounding box center [176, 122] width 293 height 74
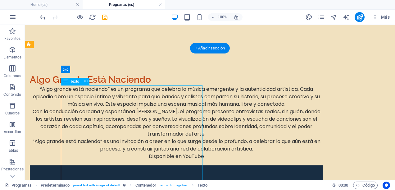
click at [119, 88] on div "“Algo grande está naciendo” es un programa que celebra la música emergente y la…" at bounding box center [176, 122] width 293 height 74
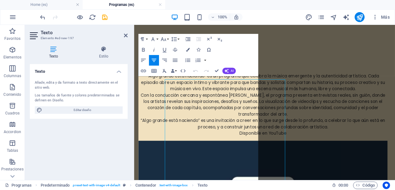
scroll to position [88, 0]
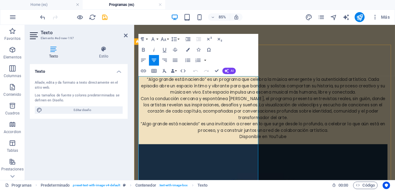
click at [203, 152] on p "“Algo grande está naciendo” es una invitación a creer en lo que surge desde lo …" at bounding box center [285, 144] width 293 height 15
click at [197, 89] on p "“Algo grande está naciendo” es un programa que celebra la música emergente y la…" at bounding box center [285, 96] width 293 height 22
click at [190, 137] on p "Con la conducción cercana y espontánea [PERSON_NAME], el programa presenta entr…" at bounding box center [285, 123] width 293 height 30
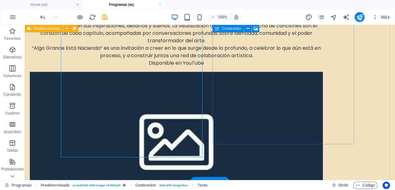
scroll to position [92, 0]
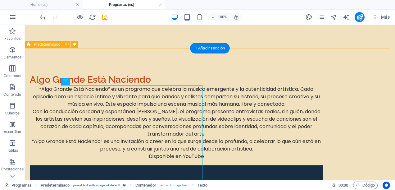
click at [297, 56] on div "Algo Grande Está Naciendo “Algo Grande Está Naciendo” es un programa que celebr…" at bounding box center [210, 185] width 370 height 274
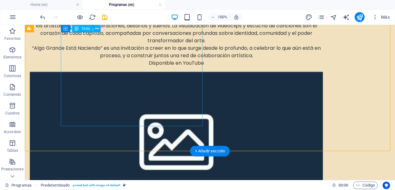
scroll to position [217, 0]
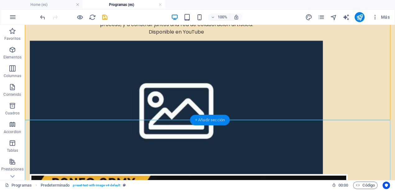
click at [215, 118] on div "+ Añadir sección" at bounding box center [210, 120] width 40 height 11
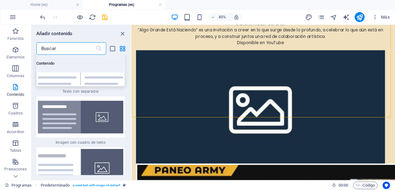
scroll to position [2289, 0]
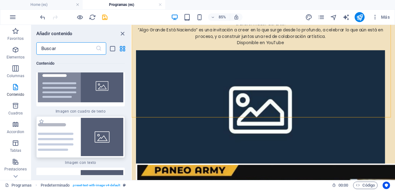
click at [65, 130] on img at bounding box center [80, 137] width 85 height 38
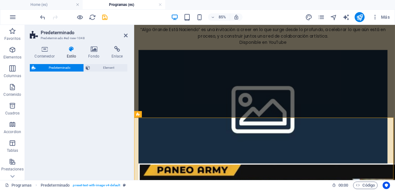
select select "rem"
select select "px"
select select "preset-text-with-image-v4-default"
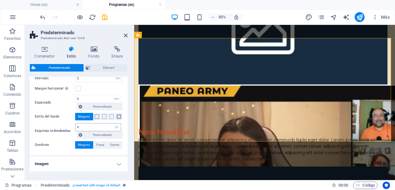
scroll to position [113, 0]
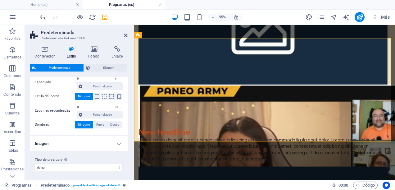
click at [119, 141] on h4 "Imagen" at bounding box center [79, 143] width 98 height 15
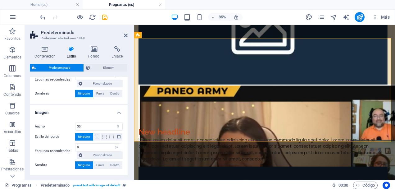
scroll to position [168, 0]
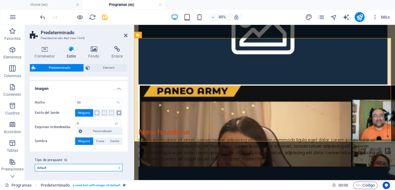
click at [118, 165] on select "boxed default about-image-text services-5 Añadir tipo de preajuste" at bounding box center [79, 167] width 88 height 7
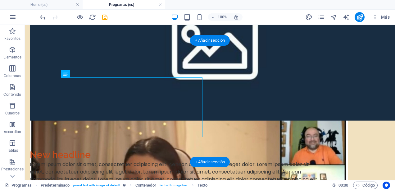
scroll to position [296, 0]
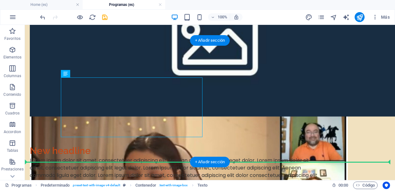
drag, startPoint x: 91, startPoint y: 107, endPoint x: 369, endPoint y: 101, distance: 278.1
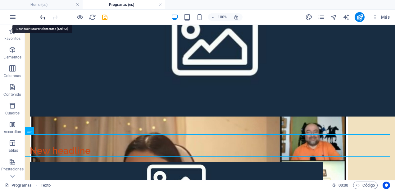
click at [44, 18] on icon "undo" at bounding box center [42, 17] width 7 height 7
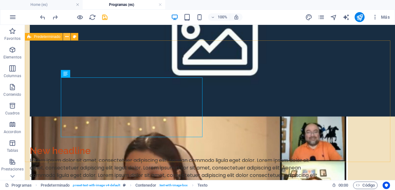
click at [66, 37] on icon at bounding box center [66, 37] width 3 height 7
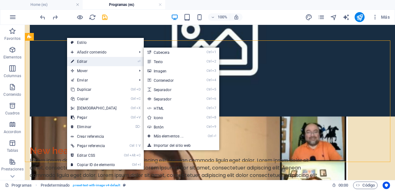
click at [88, 58] on link "⏎ Editar" at bounding box center [93, 61] width 53 height 9
select select "rem"
select select "px"
select select "%"
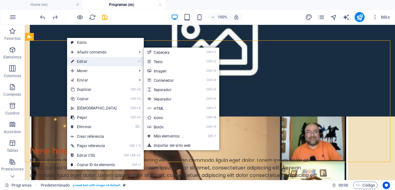
select select "px"
select select "preset-text-with-image-v4-default"
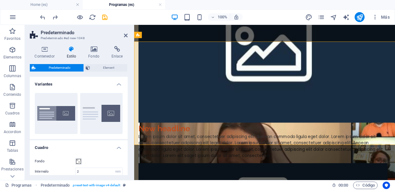
scroll to position [292, 0]
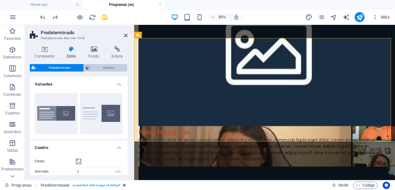
click at [108, 66] on span "Element" at bounding box center [109, 67] width 34 height 7
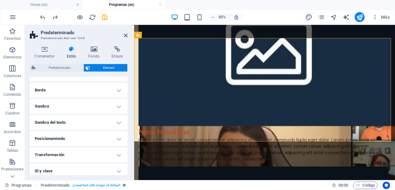
scroll to position [93, 0]
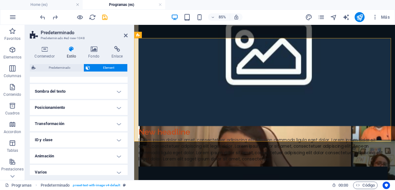
click at [118, 106] on h4 "Posicionamiento" at bounding box center [79, 107] width 98 height 15
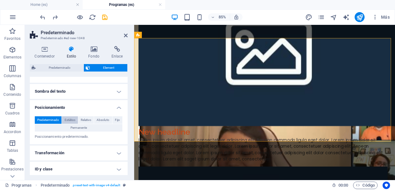
click at [73, 118] on span "Estático" at bounding box center [70, 119] width 11 height 7
click at [85, 118] on span "Relativo" at bounding box center [86, 119] width 11 height 7
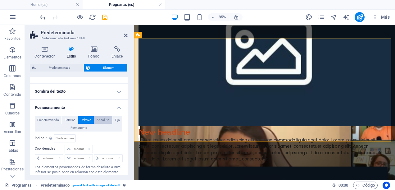
click at [102, 119] on span "Absoluto" at bounding box center [103, 119] width 13 height 7
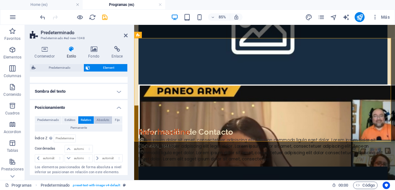
scroll to position [246, 0]
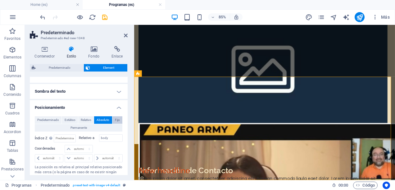
click at [116, 119] on span "Fijo" at bounding box center [117, 119] width 5 height 7
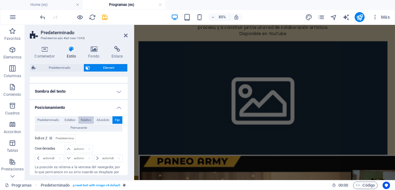
click at [87, 119] on span "Relativo" at bounding box center [86, 119] width 11 height 7
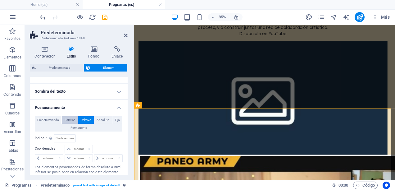
click at [72, 119] on span "Estático" at bounding box center [70, 119] width 11 height 7
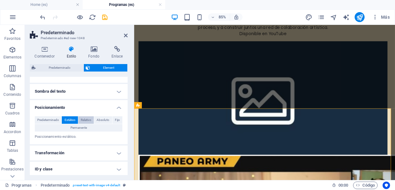
click at [84, 121] on span "Relativo" at bounding box center [86, 119] width 11 height 7
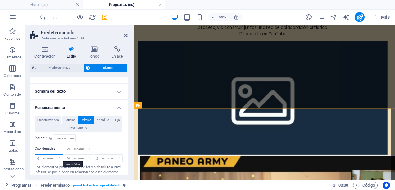
click at [51, 156] on select "automático px rem % em" at bounding box center [49, 157] width 28 height 7
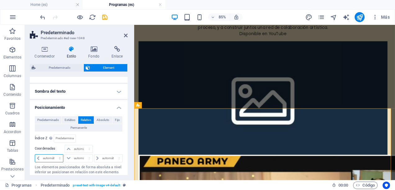
click at [51, 156] on select "automático px rem % em" at bounding box center [49, 157] width 28 height 7
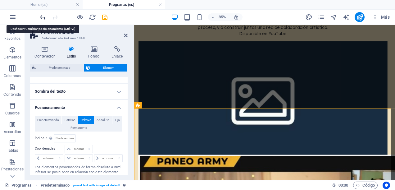
click at [43, 16] on icon "undo" at bounding box center [42, 17] width 7 height 7
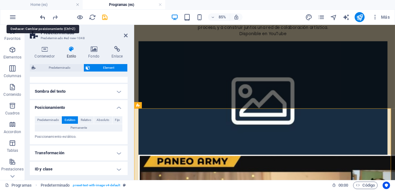
click at [43, 16] on icon "undo" at bounding box center [42, 17] width 7 height 7
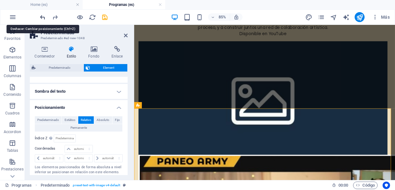
click at [43, 16] on icon "undo" at bounding box center [42, 17] width 7 height 7
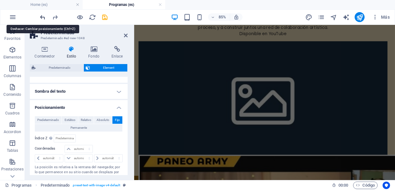
click at [43, 16] on icon "undo" at bounding box center [42, 17] width 7 height 7
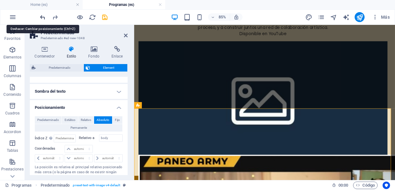
click at [43, 16] on icon "undo" at bounding box center [42, 17] width 7 height 7
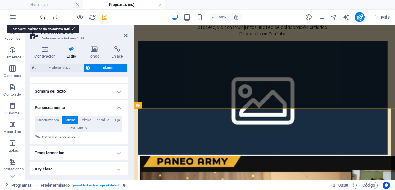
click at [43, 16] on icon "undo" at bounding box center [42, 17] width 7 height 7
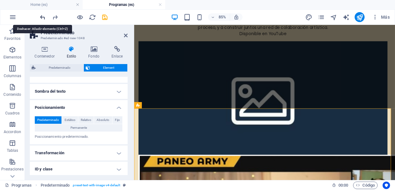
click at [43, 16] on icon "undo" at bounding box center [42, 17] width 7 height 7
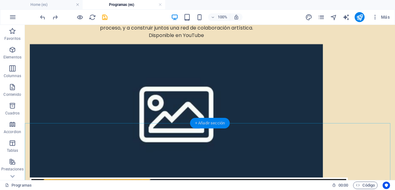
click at [220, 125] on div "+ Añadir sección" at bounding box center [210, 123] width 40 height 11
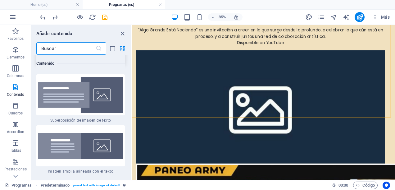
scroll to position [2320, 0]
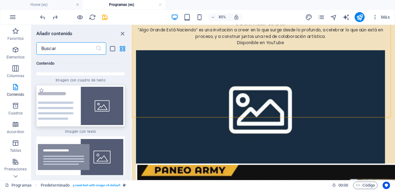
click at [65, 115] on img at bounding box center [80, 106] width 85 height 38
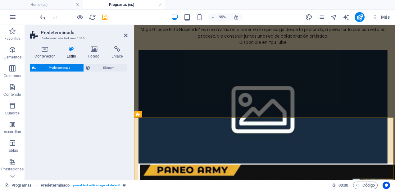
select select "rem"
select select "px"
select select "preset-text-with-image-v4-default"
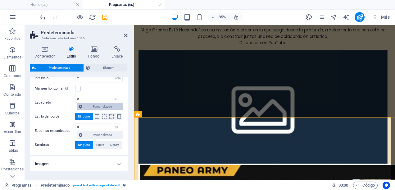
scroll to position [113, 0]
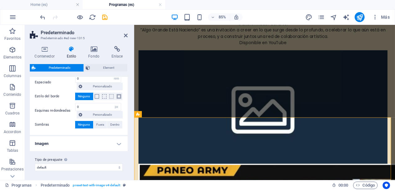
click at [117, 143] on h4 "Imagen" at bounding box center [79, 143] width 98 height 15
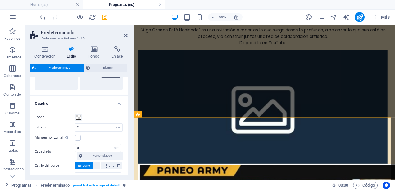
scroll to position [0, 0]
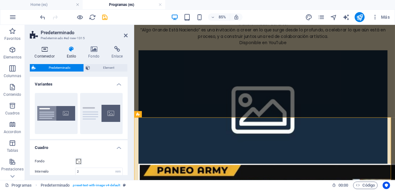
click at [45, 51] on icon at bounding box center [44, 49] width 29 height 6
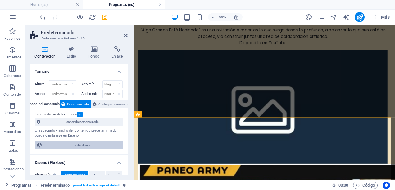
click at [87, 146] on span "Editar diseño" at bounding box center [82, 144] width 77 height 7
select select "px"
select select "400"
select select "px"
select select "rem"
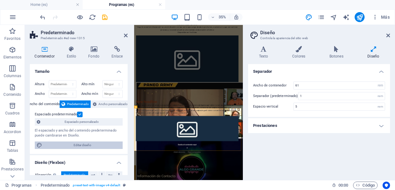
scroll to position [70, 0]
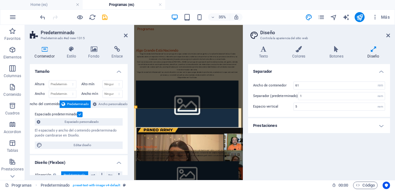
click at [381, 124] on h4 "Prestaciones" at bounding box center [319, 125] width 142 height 15
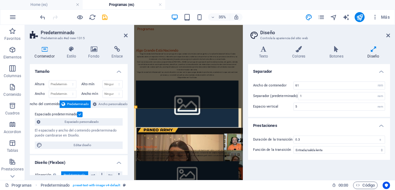
click at [381, 124] on h4 "Prestaciones" at bounding box center [319, 123] width 142 height 11
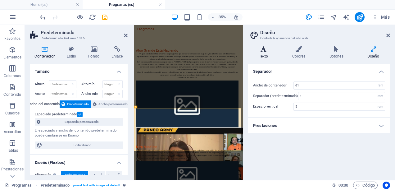
click at [263, 49] on icon at bounding box center [263, 49] width 31 height 6
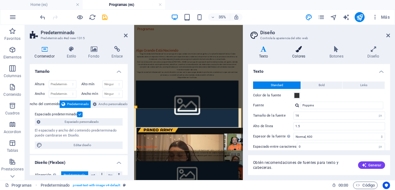
click at [299, 58] on h4 "Colores" at bounding box center [299, 52] width 37 height 13
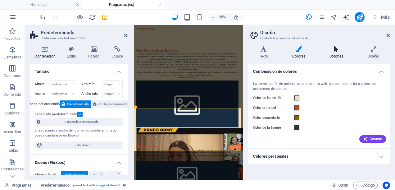
click at [339, 50] on icon at bounding box center [336, 49] width 36 height 6
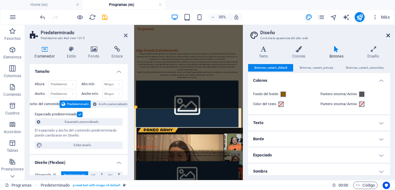
click at [386, 34] on icon at bounding box center [388, 35] width 4 height 5
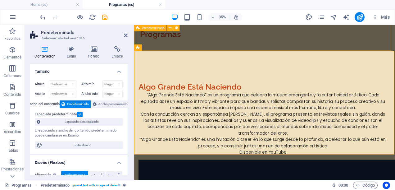
scroll to position [277, 0]
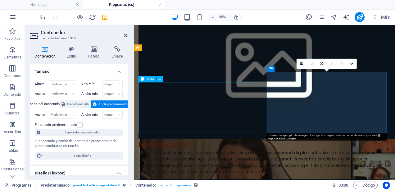
drag, startPoint x: 319, startPoint y: 140, endPoint x: 162, endPoint y: 139, distance: 157.7
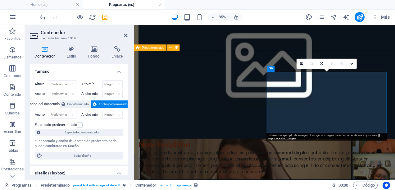
drag, startPoint x: 212, startPoint y: 71, endPoint x: 310, endPoint y: 64, distance: 98.3
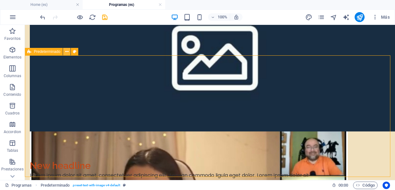
click at [67, 52] on icon at bounding box center [66, 51] width 3 height 7
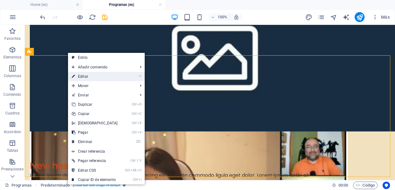
click at [92, 79] on link "⏎ Editar" at bounding box center [94, 76] width 53 height 9
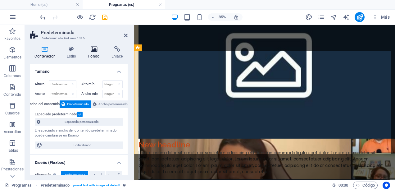
click at [94, 52] on h4 "Fondo" at bounding box center [94, 52] width 23 height 13
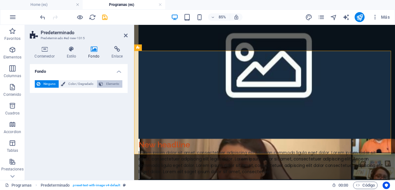
click at [107, 85] on span "Elemento" at bounding box center [113, 83] width 16 height 7
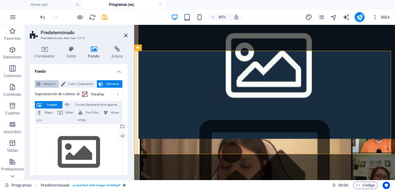
click at [44, 83] on span "Ninguno" at bounding box center [49, 83] width 15 height 7
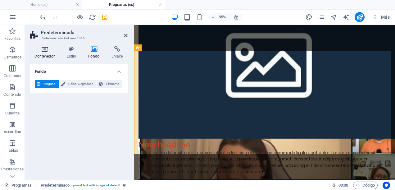
click at [49, 52] on icon at bounding box center [44, 49] width 29 height 6
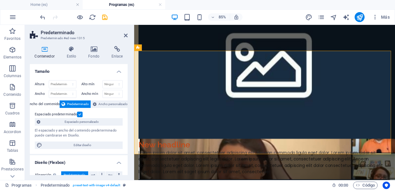
scroll to position [31, 0]
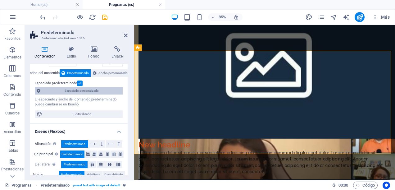
click at [96, 88] on span "Espaciado personalizado" at bounding box center [81, 90] width 79 height 7
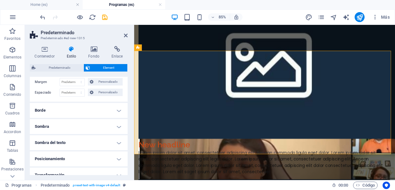
scroll to position [62, 0]
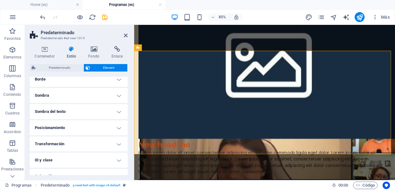
click at [119, 126] on h4 "Posicionamiento" at bounding box center [79, 127] width 98 height 15
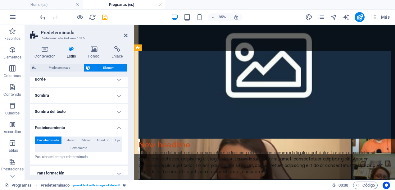
scroll to position [93, 0]
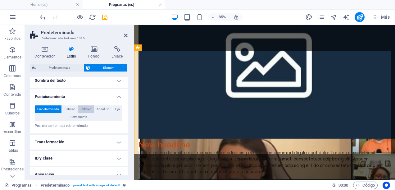
click at [83, 109] on span "Relativo" at bounding box center [86, 108] width 11 height 7
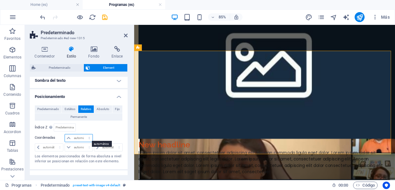
click at [70, 137] on select "automático px rem % em" at bounding box center [78, 137] width 27 height 7
click at [100, 134] on div at bounding box center [107, 138] width 29 height 9
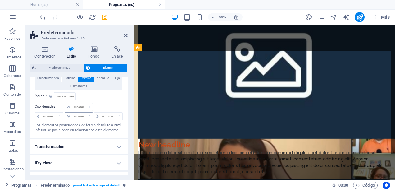
scroll to position [150, 0]
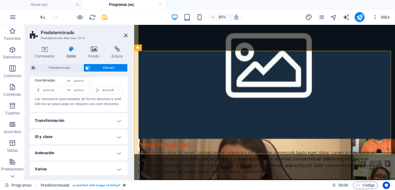
click at [119, 118] on h4 "Transformación" at bounding box center [79, 120] width 98 height 15
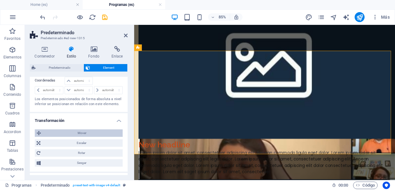
click at [69, 131] on span "Mover" at bounding box center [82, 132] width 78 height 7
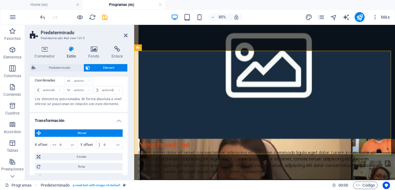
scroll to position [181, 0]
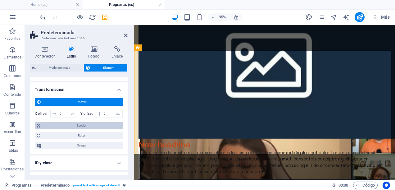
click at [79, 124] on span "Escalar" at bounding box center [81, 125] width 79 height 7
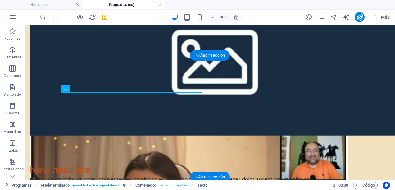
scroll to position [281, 0]
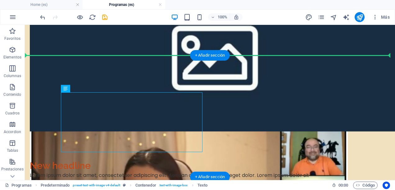
drag, startPoint x: 277, startPoint y: 114, endPoint x: 315, endPoint y: 70, distance: 57.7
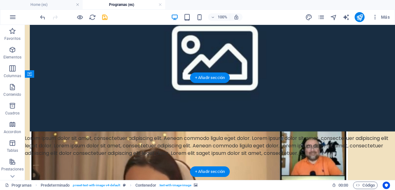
drag, startPoint x: 294, startPoint y: 122, endPoint x: 106, endPoint y: 147, distance: 189.8
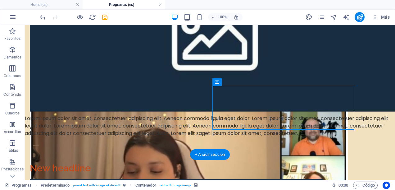
scroll to position [301, 0]
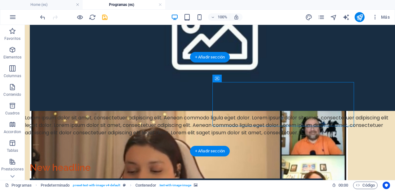
drag, startPoint x: 270, startPoint y: 132, endPoint x: 117, endPoint y: 146, distance: 153.7
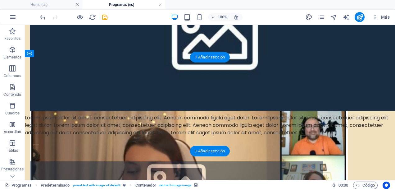
drag, startPoint x: 255, startPoint y: 104, endPoint x: 114, endPoint y: 140, distance: 145.4
drag, startPoint x: 305, startPoint y: 102, endPoint x: 65, endPoint y: 109, distance: 239.7
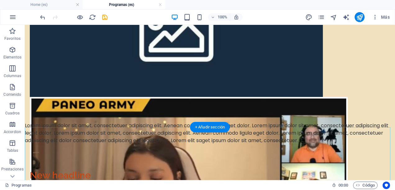
scroll to position [263, 0]
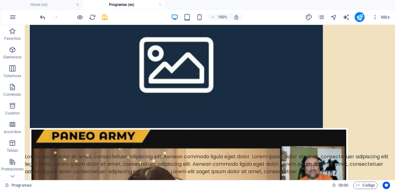
click at [43, 17] on icon "undo" at bounding box center [42, 17] width 7 height 7
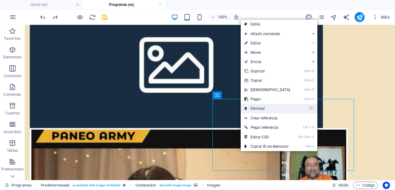
click at [263, 108] on link "⌦ Eliminar" at bounding box center [267, 108] width 53 height 9
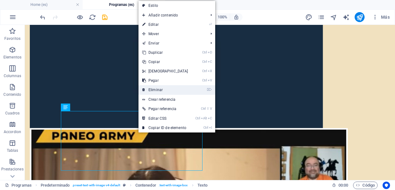
click at [161, 88] on link "⌦ Eliminar" at bounding box center [164, 89] width 53 height 9
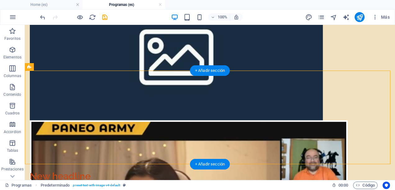
scroll to position [273, 0]
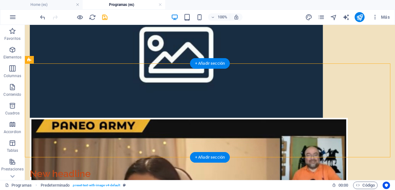
drag, startPoint x: 221, startPoint y: 149, endPoint x: 86, endPoint y: 123, distance: 137.0
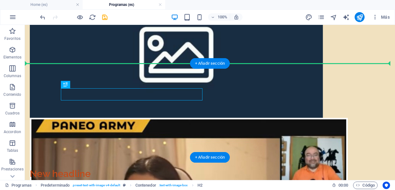
drag, startPoint x: 98, startPoint y: 95, endPoint x: 101, endPoint y: 71, distance: 23.8
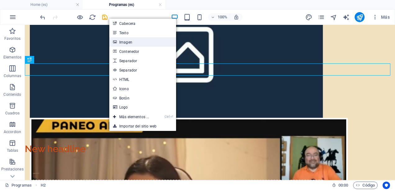
click at [135, 41] on link "Imagen" at bounding box center [142, 41] width 67 height 9
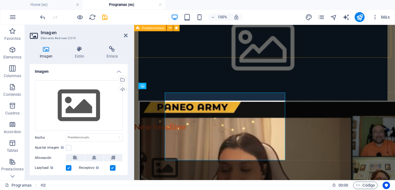
scroll to position [269, 0]
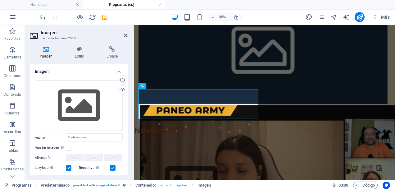
scroll to position [269, 0]
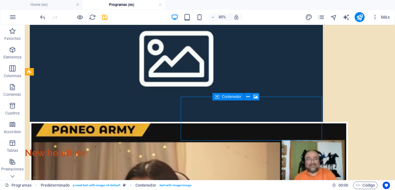
scroll to position [273, 0]
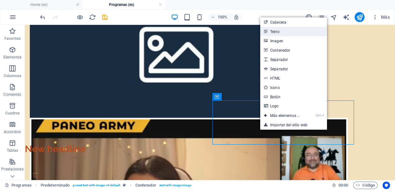
click at [293, 31] on link "Texto" at bounding box center [293, 31] width 67 height 9
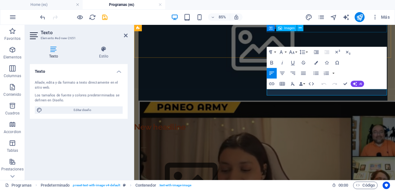
scroll to position [269, 0]
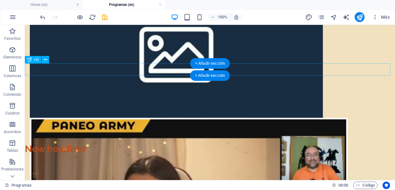
scroll to position [242, 0]
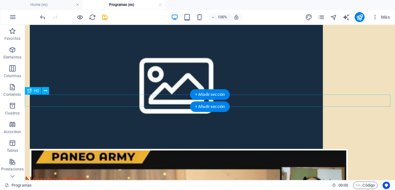
click at [103, 173] on div "New headline" at bounding box center [210, 179] width 370 height 12
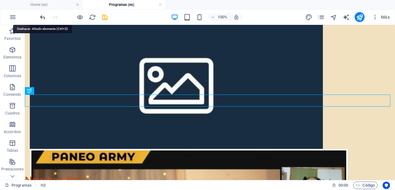
click at [42, 17] on icon "undo" at bounding box center [42, 17] width 7 height 7
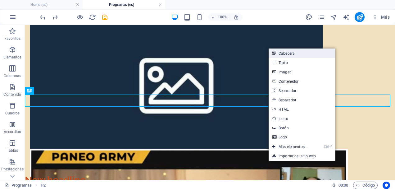
click at [289, 53] on link "Cabecera" at bounding box center [301, 52] width 67 height 9
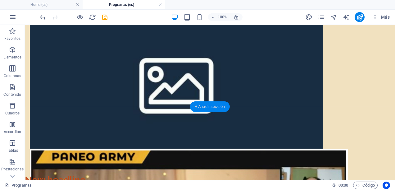
scroll to position [273, 0]
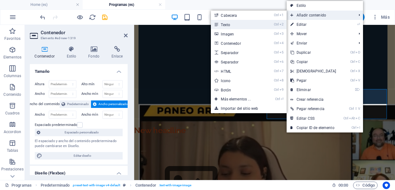
click at [219, 24] on link "Ctrl 2 Texto" at bounding box center [237, 24] width 52 height 9
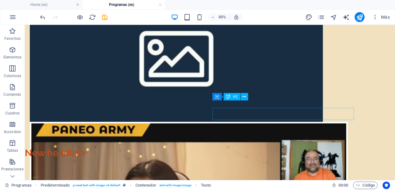
scroll to position [273, 0]
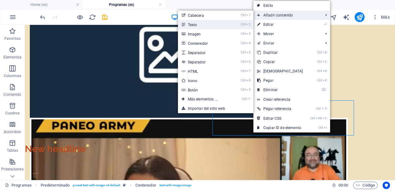
click at [209, 21] on link "Ctrl 2 Texto" at bounding box center [204, 24] width 52 height 9
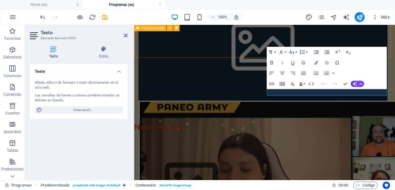
scroll to position [269, 0]
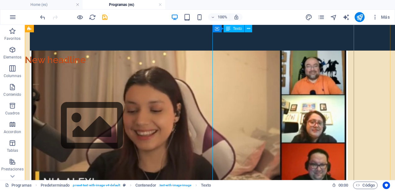
scroll to position [299, 0]
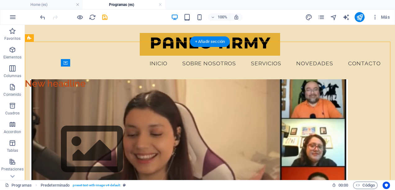
scroll to position [268, 0]
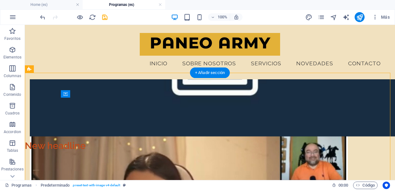
drag, startPoint x: 252, startPoint y: 120, endPoint x: 253, endPoint y: 85, distance: 35.1
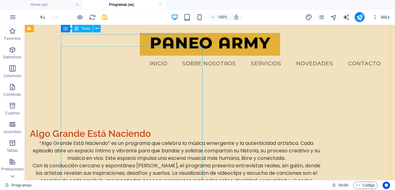
scroll to position [0, 0]
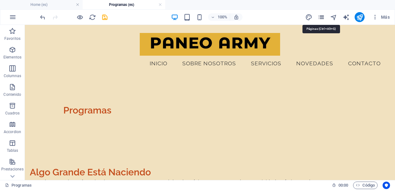
click at [321, 16] on icon "pages" at bounding box center [320, 17] width 7 height 7
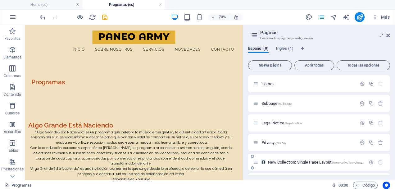
scroll to position [76, 0]
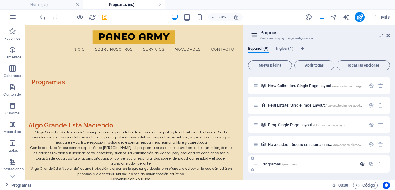
click at [361, 163] on icon "button" at bounding box center [361, 163] width 5 height 5
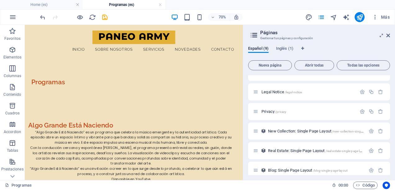
scroll to position [0, 0]
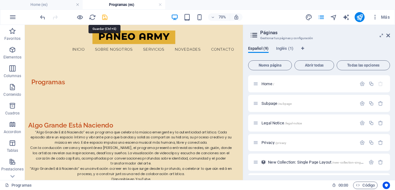
click at [104, 20] on icon "save" at bounding box center [104, 17] width 7 height 7
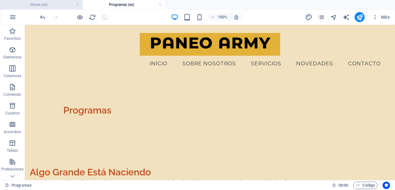
click at [50, 6] on h4 "Home (es)" at bounding box center [41, 4] width 83 height 7
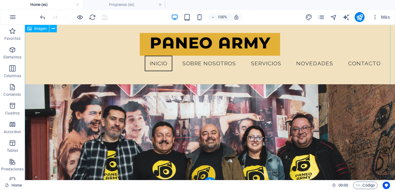
scroll to position [27, 0]
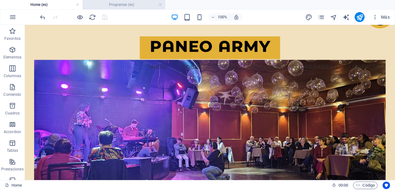
click at [138, 6] on h4 "Programas (es)" at bounding box center [124, 4] width 83 height 7
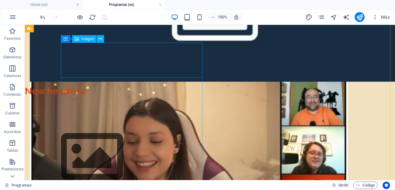
scroll to position [455, 0]
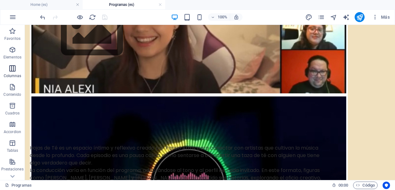
click at [13, 71] on icon "button" at bounding box center [12, 68] width 7 height 7
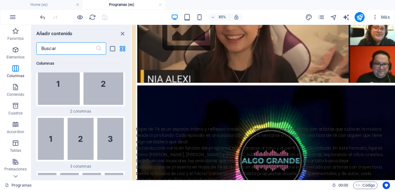
scroll to position [482, 0]
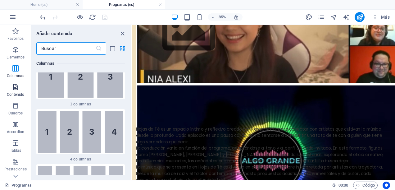
click at [15, 88] on icon "button" at bounding box center [15, 86] width 7 height 7
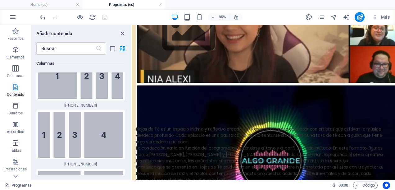
scroll to position [2102, 0]
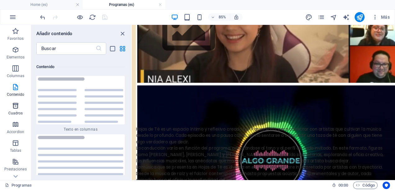
click at [16, 106] on icon "button" at bounding box center [15, 105] width 7 height 7
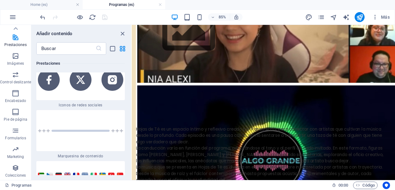
scroll to position [5618, 0]
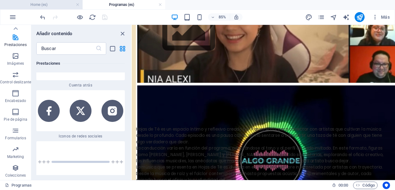
click at [60, 1] on li "Home (es)" at bounding box center [41, 4] width 83 height 9
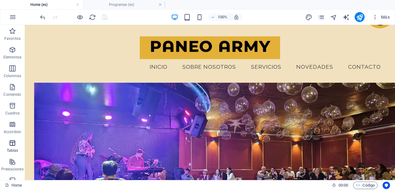
scroll to position [31, 0]
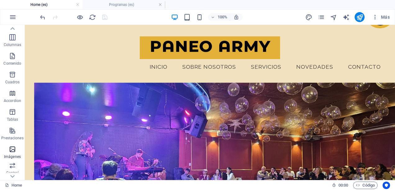
click at [11, 152] on icon "button" at bounding box center [12, 148] width 7 height 7
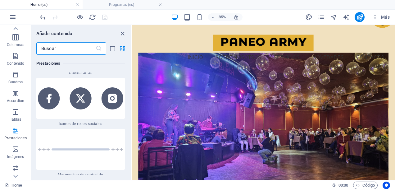
scroll to position [5600, 0]
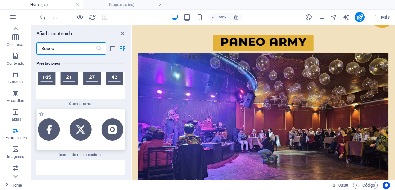
click at [83, 118] on img at bounding box center [80, 129] width 85 height 22
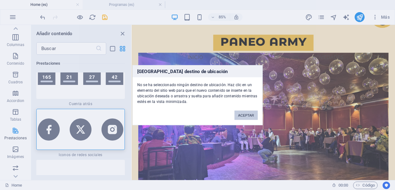
click at [245, 115] on button "ACEPTAR" at bounding box center [245, 114] width 23 height 9
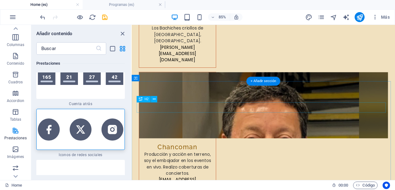
scroll to position [2975, 0]
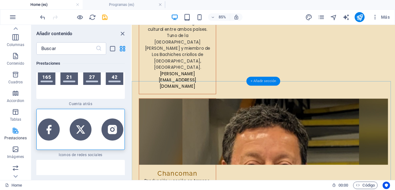
click at [265, 82] on div "+ Añadir sección" at bounding box center [263, 81] width 34 height 9
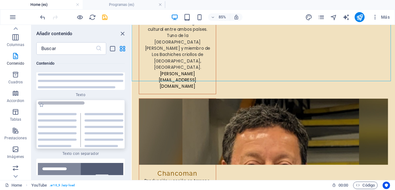
scroll to position [2289, 0]
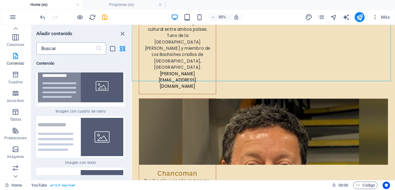
click at [78, 48] on input "text" at bounding box center [65, 48] width 59 height 12
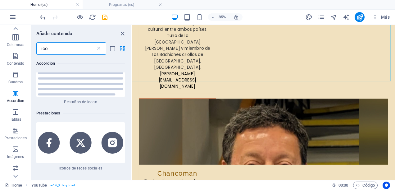
scroll to position [466, 0]
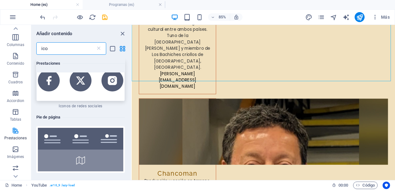
type input "ico"
click at [89, 89] on img at bounding box center [80, 81] width 85 height 22
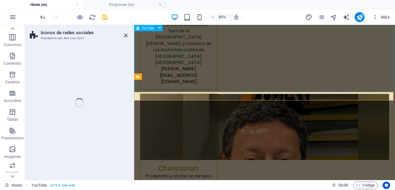
drag, startPoint x: 223, startPoint y: 114, endPoint x: 317, endPoint y: 123, distance: 94.4
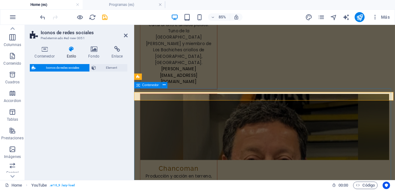
select select "rem"
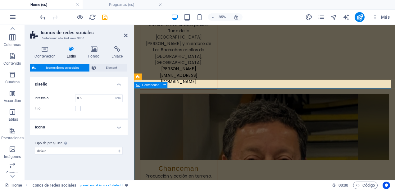
scroll to position [2962, 0]
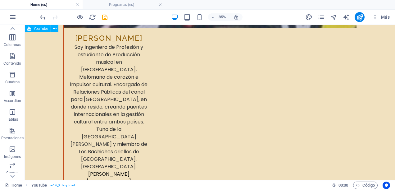
scroll to position [3213, 0]
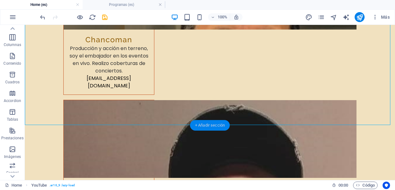
click at [213, 124] on div "+ Añadir sección" at bounding box center [210, 125] width 40 height 11
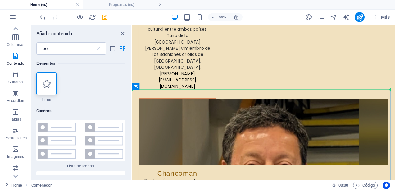
drag, startPoint x: 255, startPoint y: 119, endPoint x: 255, endPoint y: 96, distance: 23.3
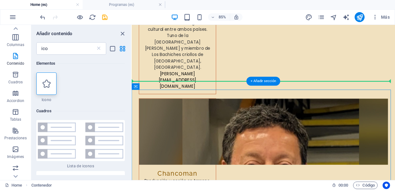
drag, startPoint x: 253, startPoint y: 120, endPoint x: 255, endPoint y: 86, distance: 33.9
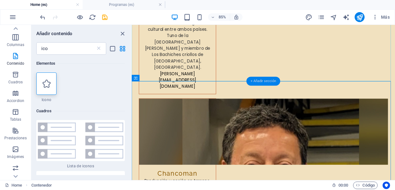
click at [265, 80] on div "+ Añadir sección" at bounding box center [263, 80] width 34 height 9
click at [264, 80] on div "+ Añadir sección" at bounding box center [263, 81] width 34 height 9
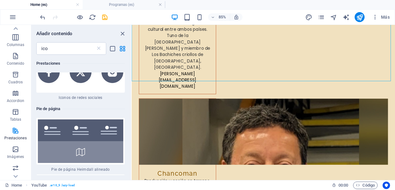
scroll to position [443, 0]
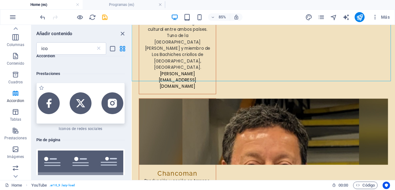
click at [94, 105] on img at bounding box center [80, 103] width 85 height 22
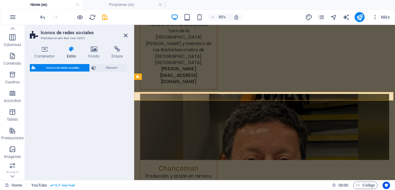
select select "rem"
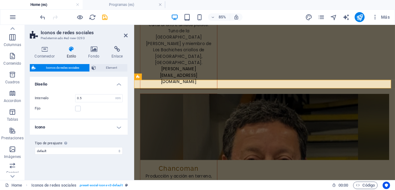
scroll to position [2962, 0]
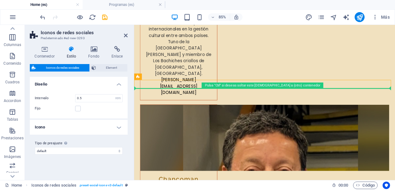
drag, startPoint x: 249, startPoint y: 96, endPoint x: 251, endPoint y: 103, distance: 7.7
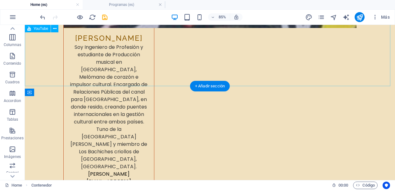
scroll to position [3213, 0]
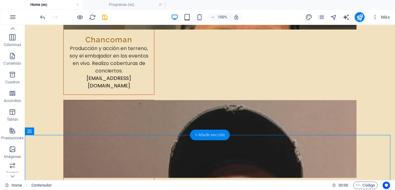
click at [204, 137] on div "+ Añadir sección" at bounding box center [210, 134] width 40 height 11
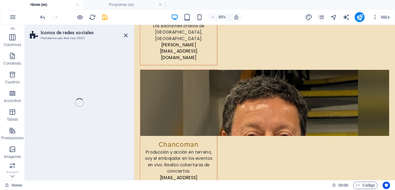
scroll to position [2962, 0]
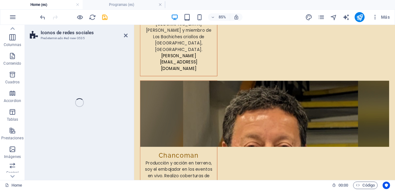
select select "rem"
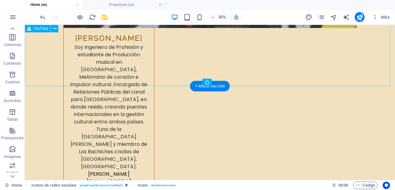
scroll to position [3213, 0]
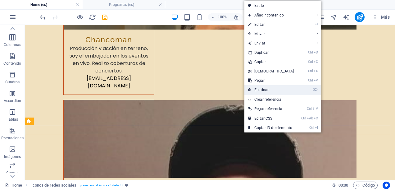
click at [268, 89] on link "⌦ Eliminar" at bounding box center [270, 89] width 53 height 9
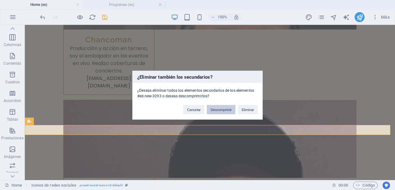
click at [228, 109] on button "Descomprimir" at bounding box center [221, 109] width 29 height 9
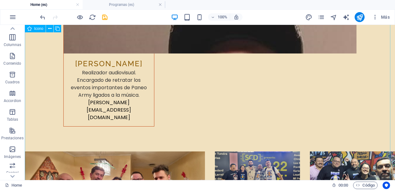
scroll to position [3400, 0]
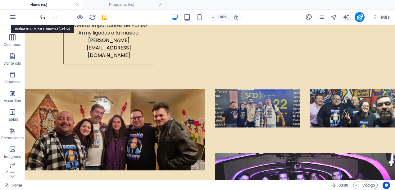
click at [41, 16] on icon "undo" at bounding box center [42, 17] width 7 height 7
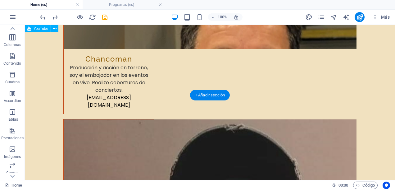
scroll to position [3243, 0]
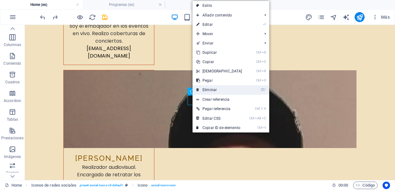
click at [205, 90] on link "⌦ Eliminar" at bounding box center [218, 89] width 53 height 9
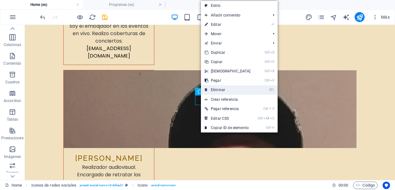
click at [216, 91] on link "⌦ Eliminar" at bounding box center [227, 89] width 53 height 9
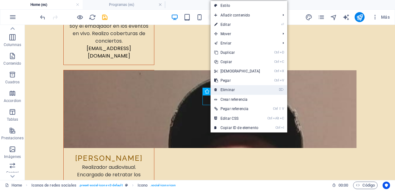
click at [228, 92] on link "⌦ Eliminar" at bounding box center [236, 89] width 53 height 9
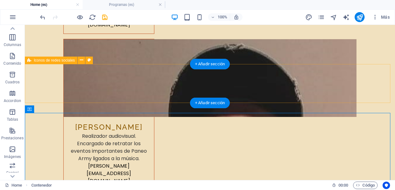
scroll to position [3305, 0]
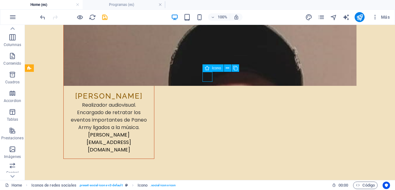
select select "xMidYMid"
select select "px"
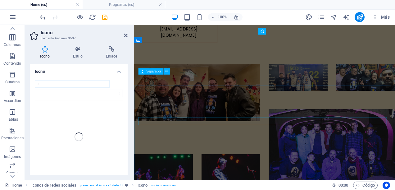
scroll to position [3055, 0]
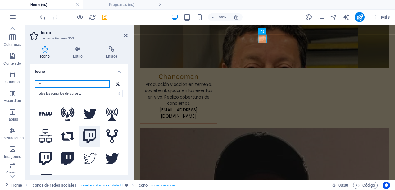
type input "tw"
click at [92, 134] on icon at bounding box center [89, 136] width 13 height 14
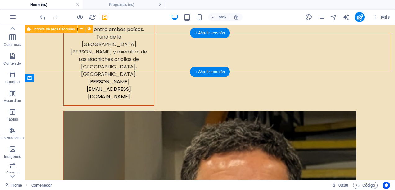
scroll to position [3305, 0]
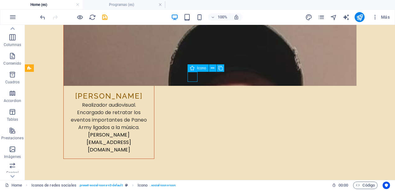
select select "xMidYMid"
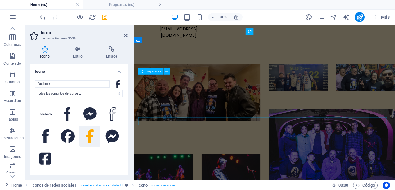
scroll to position [3055, 0]
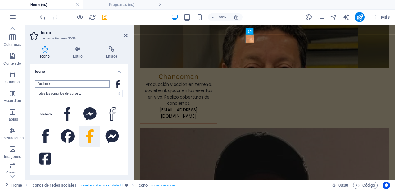
click at [96, 80] on input "facebook" at bounding box center [72, 83] width 75 height 7
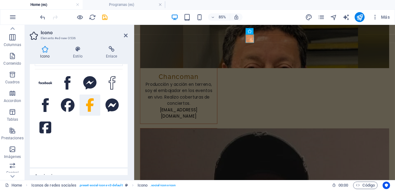
scroll to position [0, 0]
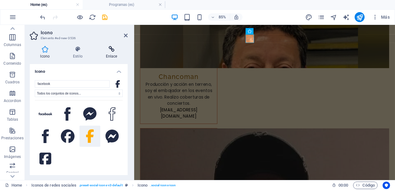
click at [116, 51] on icon at bounding box center [111, 49] width 32 height 6
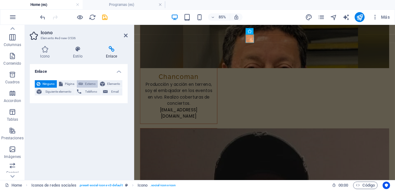
click at [85, 83] on span "Externo" at bounding box center [90, 83] width 11 height 7
select select "blank"
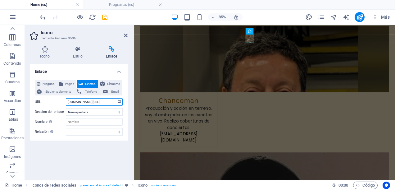
type input "www.facebook.com/paneoarmy"
click at [101, 148] on div "Enlace Ninguno Página Externo Elemento Siguiente elemento Teléfono Email Página…" at bounding box center [79, 119] width 98 height 111
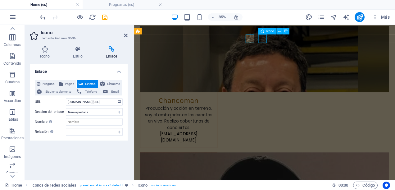
select select "xMidYMid"
select select "px"
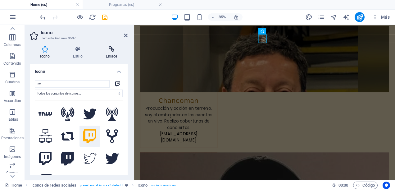
click at [110, 51] on icon at bounding box center [111, 49] width 32 height 6
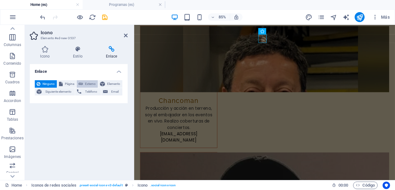
click at [87, 83] on span "Externo" at bounding box center [90, 83] width 11 height 7
select select "blank"
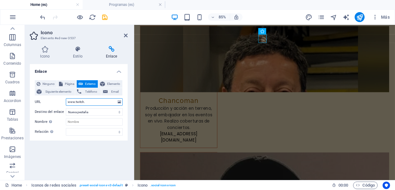
click at [88, 98] on input "www.twitch." at bounding box center [94, 101] width 57 height 7
type input "www.twitch.tv/paneoarmy"
click at [119, 153] on div "Enlace Ninguno Página Externo Elemento Siguiente elemento Teléfono Email Página…" at bounding box center [79, 119] width 98 height 111
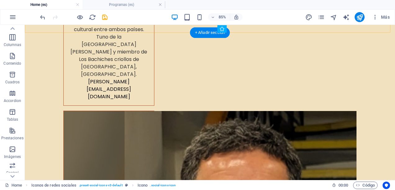
scroll to position [3305, 0]
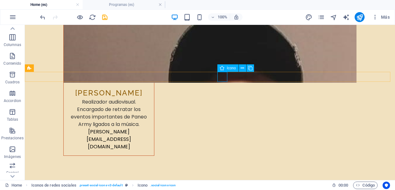
select select "xMidYMid"
select select "px"
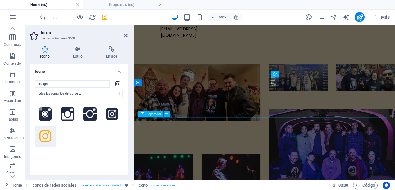
scroll to position [3055, 0]
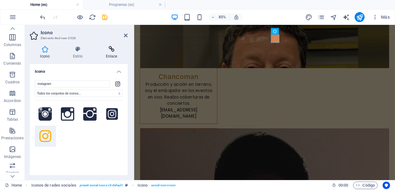
click at [111, 50] on icon at bounding box center [111, 49] width 32 height 6
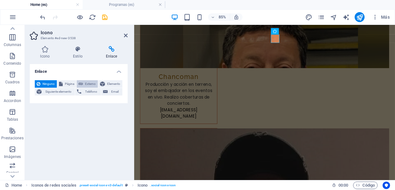
click at [87, 82] on span "Externo" at bounding box center [90, 83] width 11 height 7
select select "blank"
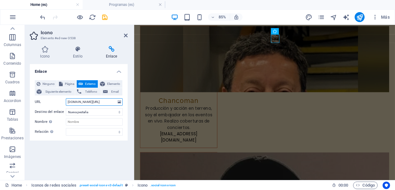
type input "www.instagram.com/paneoarmy"
click at [78, 152] on div "Enlace Ninguno Página Externo Elemento Siguiente elemento Teléfono Email Página…" at bounding box center [79, 119] width 98 height 111
click at [125, 34] on icon at bounding box center [126, 35] width 4 height 5
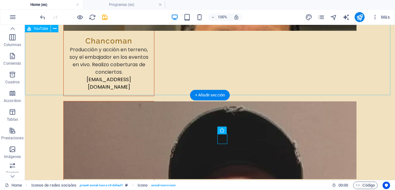
scroll to position [3243, 0]
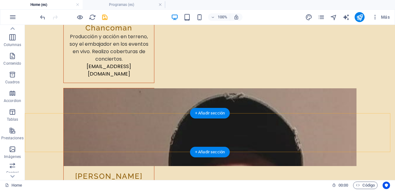
scroll to position [3274, 0]
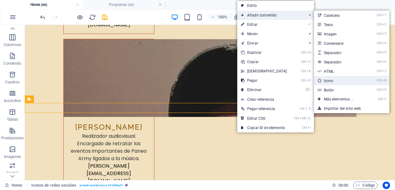
click at [335, 76] on link "Ctrl 8 Icono" at bounding box center [340, 80] width 52 height 9
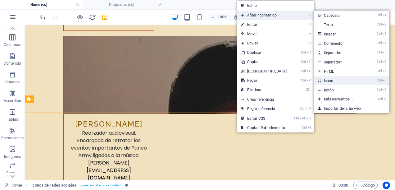
select select "xMidYMid"
select select "px"
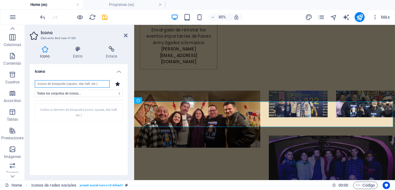
scroll to position [3024, 0]
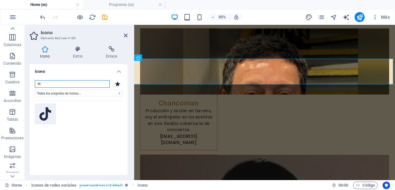
type input "tik"
click at [40, 114] on icon at bounding box center [45, 114] width 12 height 14
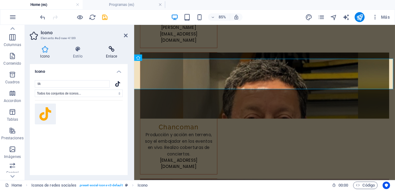
click at [106, 48] on icon at bounding box center [111, 49] width 32 height 6
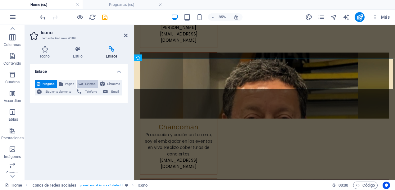
click at [90, 81] on span "Externo" at bounding box center [90, 83] width 11 height 7
select select "blank"
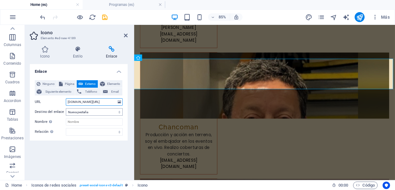
type input "[DOMAIN_NAME][URL]"
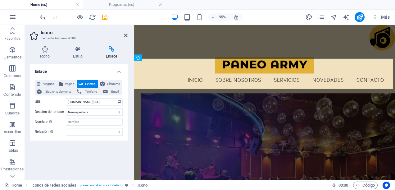
scroll to position [31, 0]
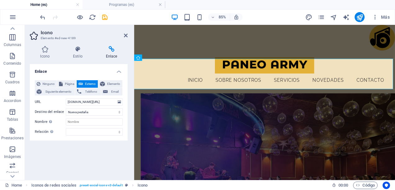
type input "[DOMAIN_NAME][URL]"
click at [106, 151] on div "Enlace Ninguno Página Externo Elemento Siguiente elemento Teléfono Email Página…" at bounding box center [79, 119] width 98 height 111
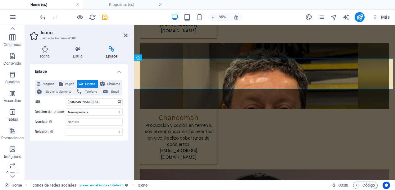
scroll to position [3024, 0]
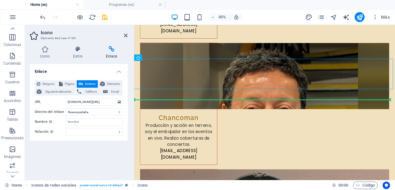
drag, startPoint x: 152, startPoint y: 82, endPoint x: 313, endPoint y: 106, distance: 163.1
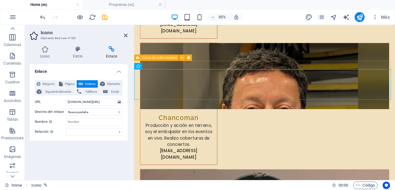
select select "rem"
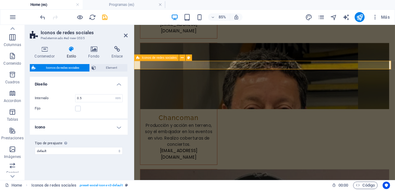
click at [121, 127] on h4 "Icono" at bounding box center [79, 126] width 98 height 15
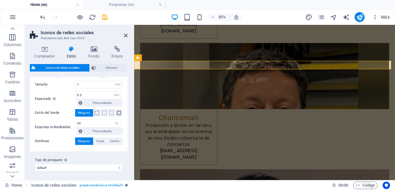
scroll to position [0, 0]
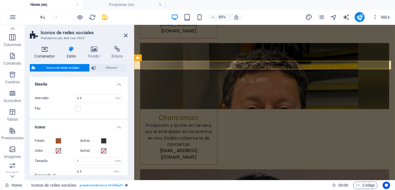
click at [46, 51] on icon at bounding box center [44, 49] width 29 height 6
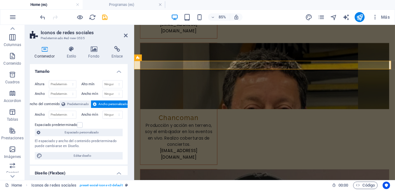
scroll to position [31, 0]
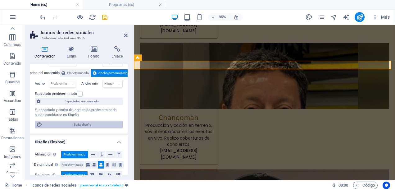
click at [86, 122] on span "Editar diseño" at bounding box center [82, 124] width 77 height 7
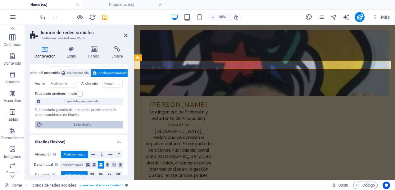
select select "rem"
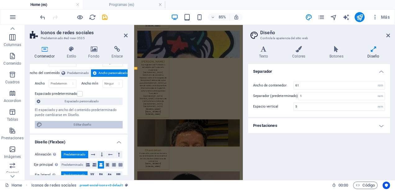
scroll to position [3178, 0]
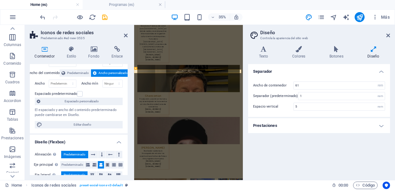
click at [381, 122] on h4 "Prestaciones" at bounding box center [319, 125] width 142 height 15
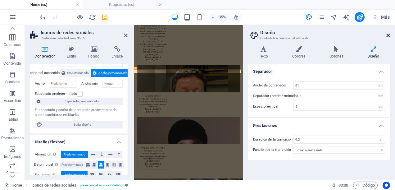
click at [388, 37] on icon at bounding box center [388, 35] width 4 height 5
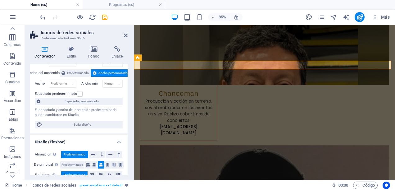
scroll to position [0, 0]
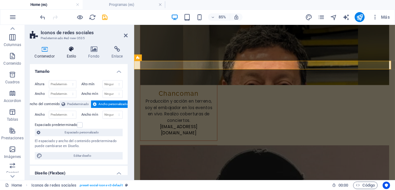
click at [74, 50] on icon at bounding box center [71, 49] width 19 height 6
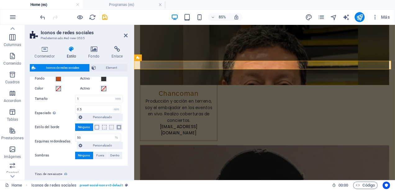
scroll to position [76, 0]
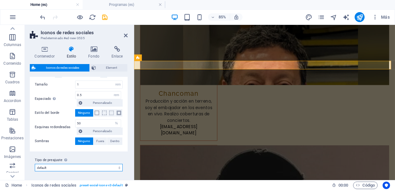
click at [118, 167] on select "default Añadir tipo de preajuste" at bounding box center [79, 167] width 88 height 7
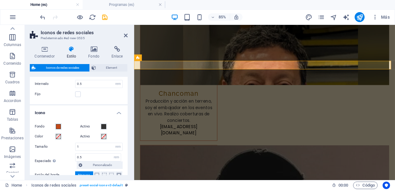
scroll to position [0, 0]
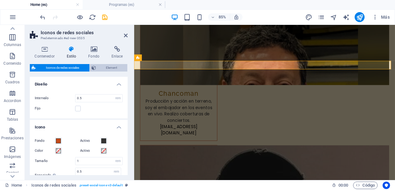
click at [103, 65] on span "Element" at bounding box center [112, 67] width 28 height 7
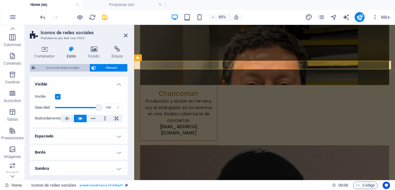
click at [73, 65] on span "Iconos de redes sociales" at bounding box center [63, 67] width 50 height 7
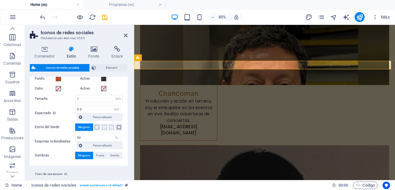
scroll to position [76, 0]
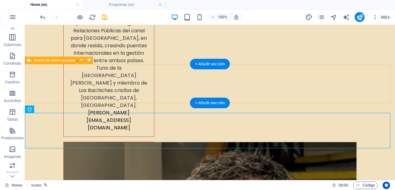
scroll to position [3274, 0]
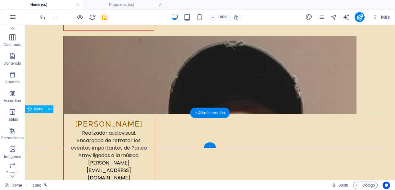
scroll to position [3024, 0]
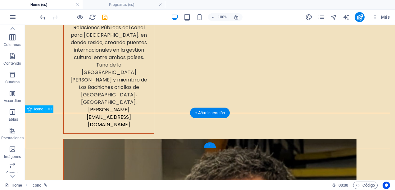
select select "xMidYMid"
select select "px"
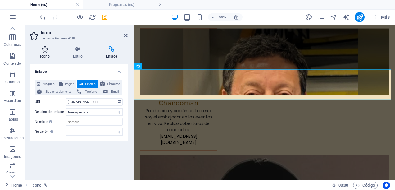
click at [47, 50] on icon at bounding box center [45, 49] width 30 height 6
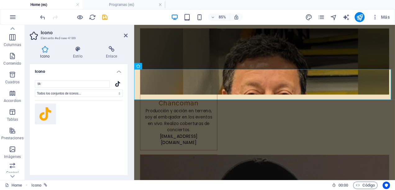
click at [45, 111] on icon at bounding box center [45, 114] width 12 height 14
click at [118, 92] on select "Todos los conjuntos de iconos... IcoFont Ionicons FontAwesome Brands FontAwesom…" at bounding box center [79, 92] width 88 height 7
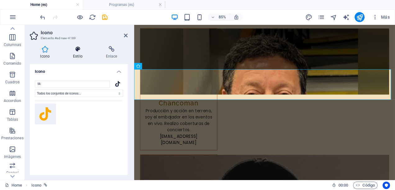
click at [79, 50] on icon at bounding box center [78, 49] width 30 height 6
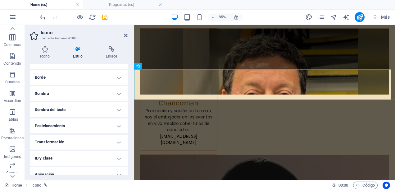
scroll to position [85, 0]
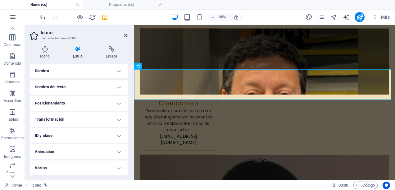
click at [119, 100] on h4 "Posicionamiento" at bounding box center [79, 103] width 98 height 15
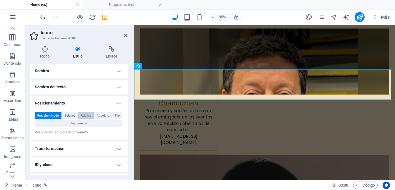
click at [88, 115] on span "Relativo" at bounding box center [86, 115] width 11 height 7
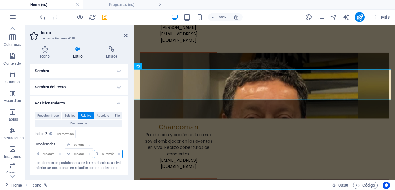
click at [103, 152] on select "automático px rem % em" at bounding box center [108, 153] width 28 height 7
click at [103, 151] on select "automático px rem % em" at bounding box center [108, 153] width 28 height 7
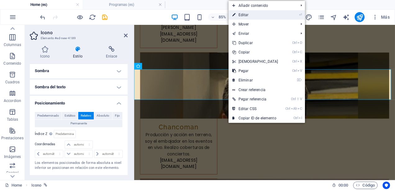
click at [252, 16] on link "⏎ Editar" at bounding box center [254, 14] width 53 height 9
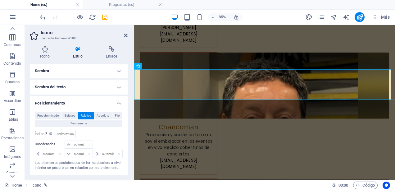
scroll to position [147, 0]
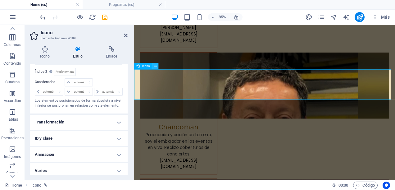
click at [156, 67] on icon at bounding box center [155, 66] width 3 height 6
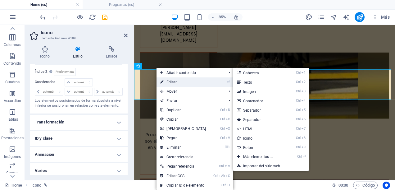
click at [176, 83] on link "⏎ Editar" at bounding box center [182, 81] width 53 height 9
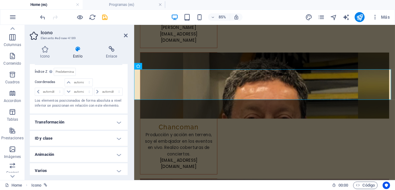
scroll to position [149, 0]
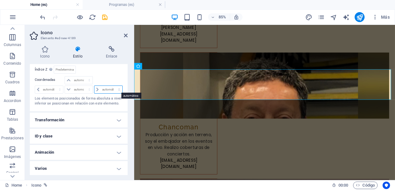
click at [115, 89] on select "automático px rem % em" at bounding box center [108, 89] width 28 height 7
click at [44, 50] on icon at bounding box center [45, 49] width 30 height 6
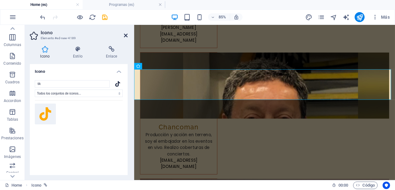
click at [126, 35] on icon at bounding box center [126, 35] width 4 height 5
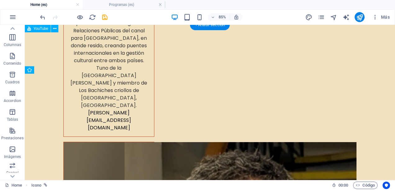
scroll to position [3274, 0]
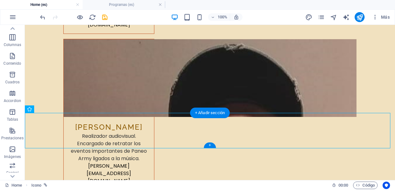
drag, startPoint x: 38, startPoint y: 136, endPoint x: 228, endPoint y: 131, distance: 190.3
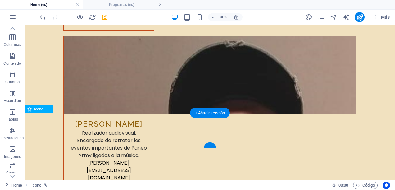
select select "xMidYMid"
select select "px"
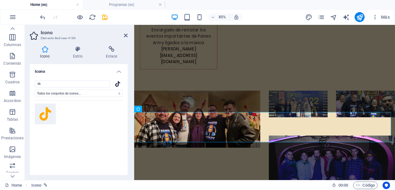
scroll to position [3024, 0]
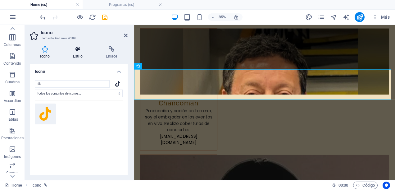
click at [82, 54] on h4 "Estilo" at bounding box center [79, 52] width 33 height 13
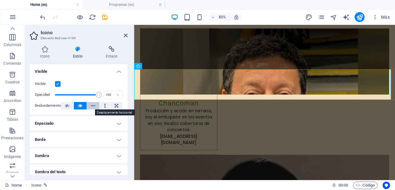
click at [90, 106] on button at bounding box center [93, 105] width 13 height 7
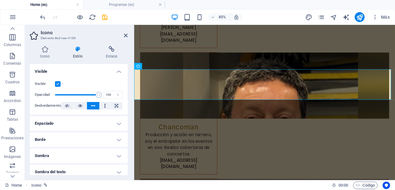
click at [90, 106] on button at bounding box center [93, 105] width 13 height 7
click at [83, 106] on button at bounding box center [80, 105] width 13 height 7
click at [116, 106] on icon at bounding box center [117, 105] width 4 height 7
click at [69, 109] on icon at bounding box center [67, 105] width 4 height 7
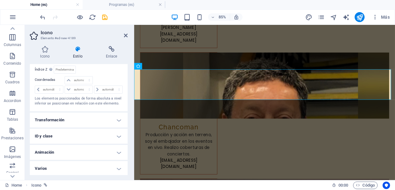
scroll to position [87, 0]
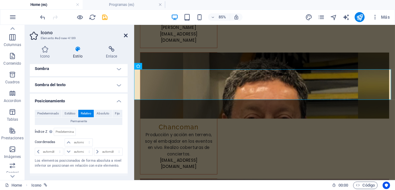
click at [126, 36] on icon at bounding box center [126, 35] width 4 height 5
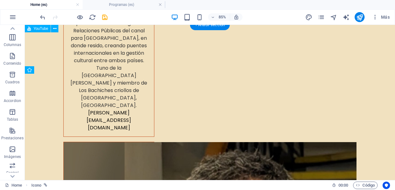
scroll to position [3274, 0]
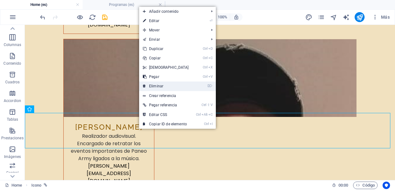
click at [163, 88] on link "⌦ Eliminar" at bounding box center [165, 85] width 53 height 9
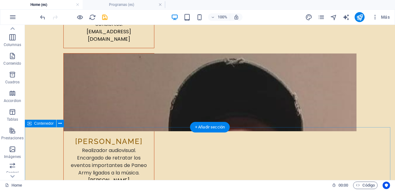
scroll to position [3291, 0]
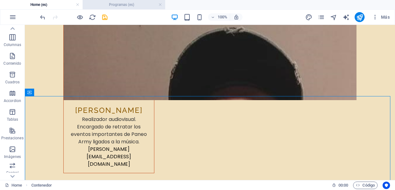
click at [135, 5] on h4 "Programas (es)" at bounding box center [124, 4] width 83 height 7
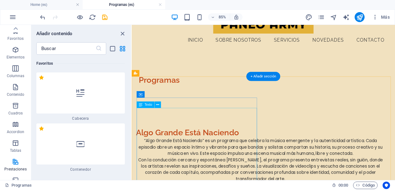
scroll to position [0, 0]
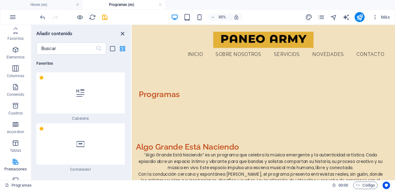
click at [122, 34] on icon "close panel" at bounding box center [122, 33] width 7 height 7
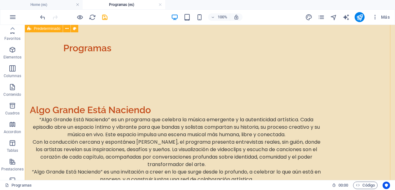
scroll to position [31, 0]
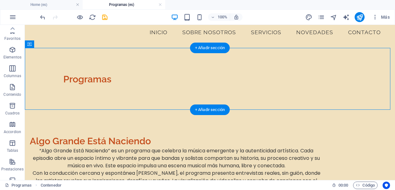
drag, startPoint x: 137, startPoint y: 80, endPoint x: 30, endPoint y: 53, distance: 109.5
click at [30, 53] on div "Programas" at bounding box center [210, 79] width 370 height 62
click at [94, 80] on div "Programas" at bounding box center [209, 79] width 293 height 12
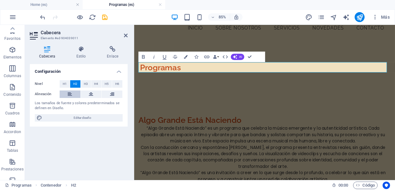
click at [68, 90] on icon at bounding box center [70, 93] width 4 height 7
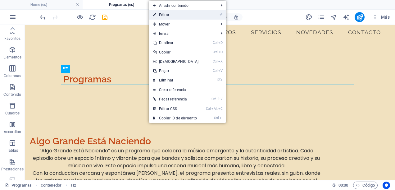
click at [177, 17] on link "⏎ Editar" at bounding box center [175, 14] width 53 height 9
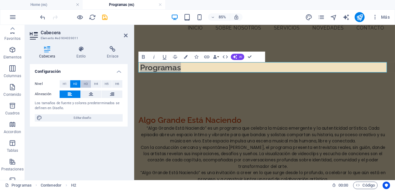
click at [85, 81] on span "H3" at bounding box center [86, 83] width 4 height 7
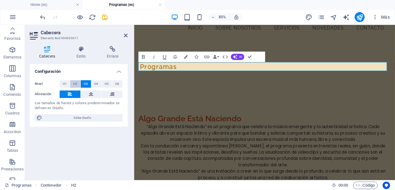
click at [75, 85] on span "H2" at bounding box center [75, 83] width 4 height 7
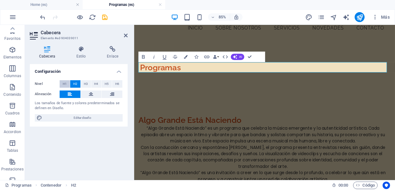
click at [66, 83] on span "H1" at bounding box center [65, 83] width 4 height 7
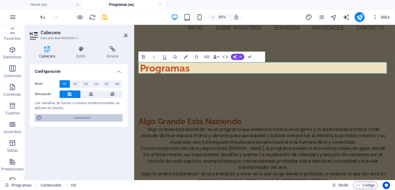
click at [90, 119] on span "Editar diseño" at bounding box center [82, 117] width 77 height 7
select select "px"
select select "400"
select select "px"
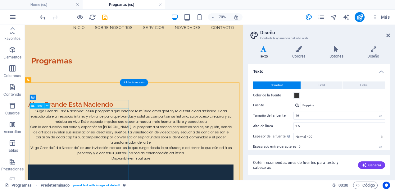
scroll to position [0, 0]
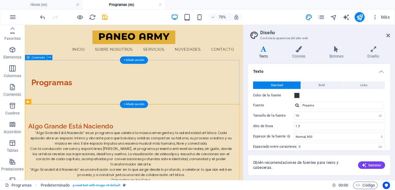
drag, startPoint x: 156, startPoint y: 130, endPoint x: 180, endPoint y: 126, distance: 23.9
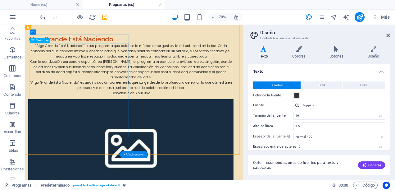
scroll to position [155, 0]
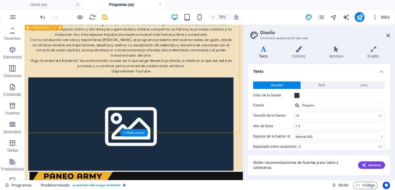
click at [263, 159] on div "Algo Grande Está Naciendo “Algo Grande Está Naciendo” es un programa que celebr…" at bounding box center [180, 120] width 311 height 274
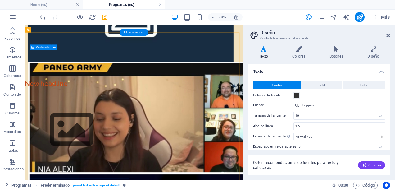
scroll to position [341, 0]
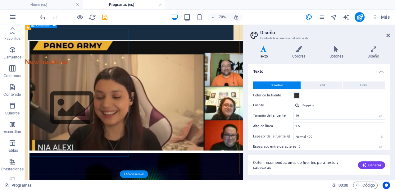
click at [156, 108] on div at bounding box center [176, 143] width 293 height 70
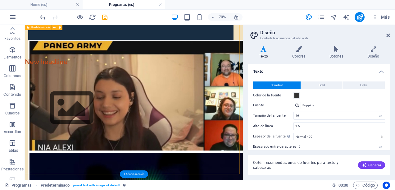
drag, startPoint x: 388, startPoint y: 35, endPoint x: 362, endPoint y: 10, distance: 35.8
click at [388, 35] on icon at bounding box center [388, 35] width 4 height 5
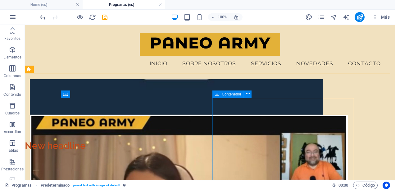
scroll to position [239, 0]
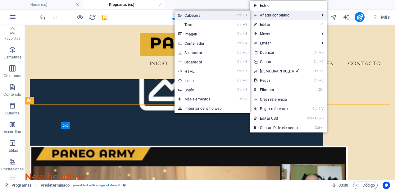
click at [206, 19] on link "Ctrl 1 Cabecera" at bounding box center [200, 15] width 52 height 9
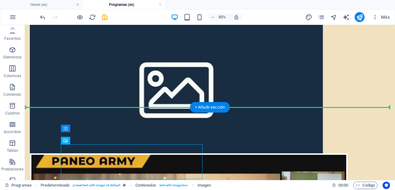
scroll to position [243, 0]
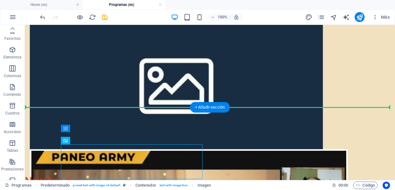
drag, startPoint x: 107, startPoint y: 159, endPoint x: 323, endPoint y: 124, distance: 219.2
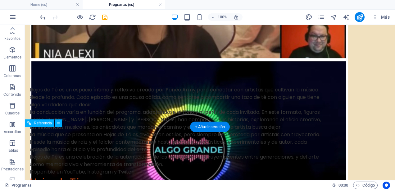
scroll to position [460, 0]
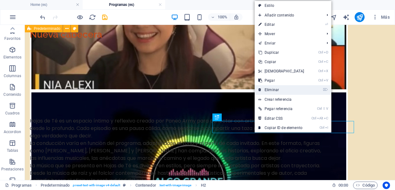
click at [276, 89] on link "⌦ Eliminar" at bounding box center [280, 89] width 53 height 9
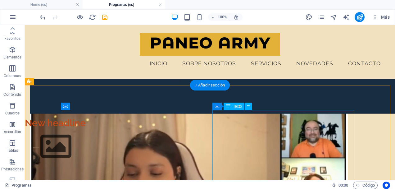
scroll to position [261, 0]
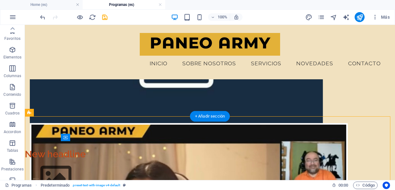
drag, startPoint x: 110, startPoint y: 147, endPoint x: 282, endPoint y: 128, distance: 172.7
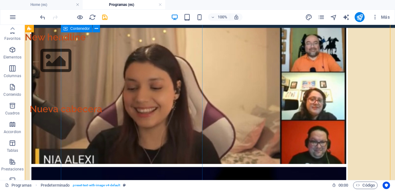
scroll to position [354, 0]
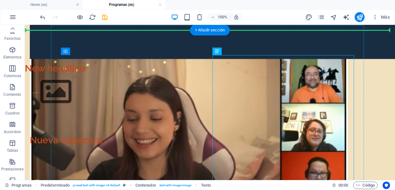
drag, startPoint x: 251, startPoint y: 118, endPoint x: 107, endPoint y: 127, distance: 144.3
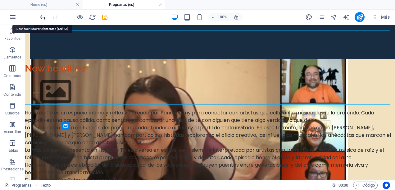
click at [41, 16] on icon "undo" at bounding box center [42, 17] width 7 height 7
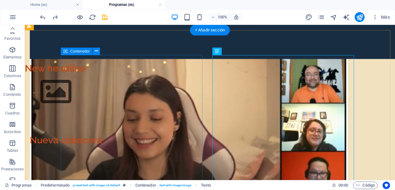
click at [89, 134] on div "Nueva cabecera" at bounding box center [176, 140] width 293 height 12
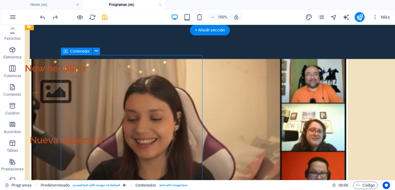
click at [106, 134] on div "Nueva cabecera" at bounding box center [176, 140] width 293 height 12
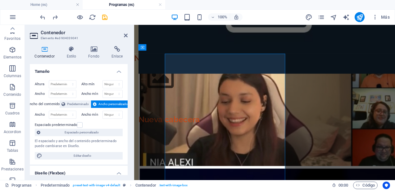
scroll to position [351, 0]
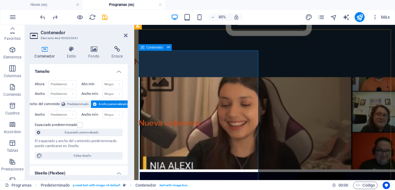
click at [241, 134] on div "Nueva cabecera" at bounding box center [285, 140] width 293 height 12
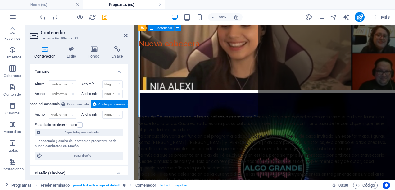
click at [216, 53] on div "Nueva cabecera" at bounding box center [285, 47] width 293 height 12
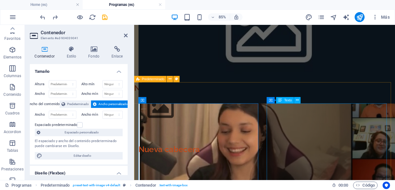
scroll to position [289, 0]
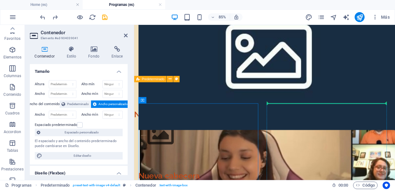
drag, startPoint x: 228, startPoint y: 155, endPoint x: 378, endPoint y: 122, distance: 153.5
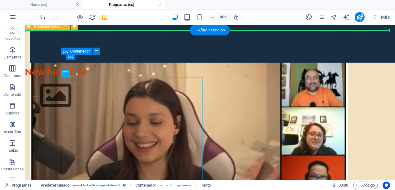
scroll to position [354, 0]
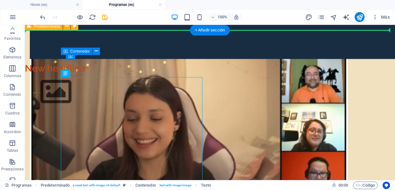
drag, startPoint x: 72, startPoint y: 132, endPoint x: 350, endPoint y: 101, distance: 279.8
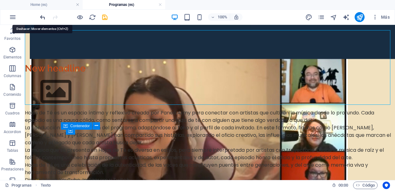
click at [42, 16] on icon "undo" at bounding box center [42, 17] width 7 height 7
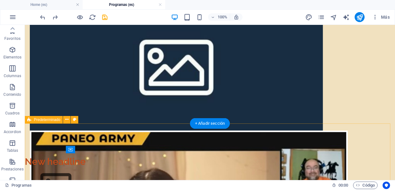
scroll to position [292, 0]
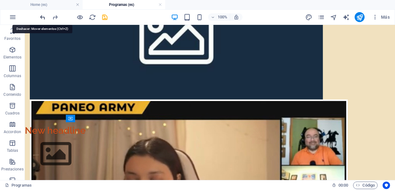
click at [44, 19] on icon "undo" at bounding box center [42, 17] width 7 height 7
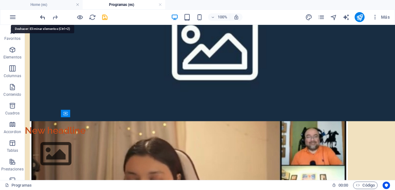
click at [44, 19] on icon "undo" at bounding box center [42, 17] width 7 height 7
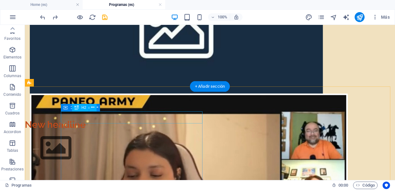
scroll to position [267, 0]
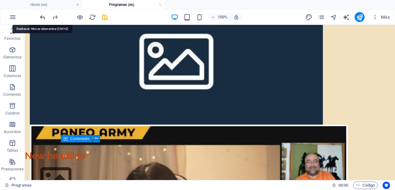
click at [42, 17] on icon "undo" at bounding box center [42, 17] width 7 height 7
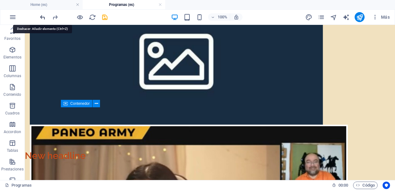
click at [42, 17] on icon "undo" at bounding box center [42, 17] width 7 height 7
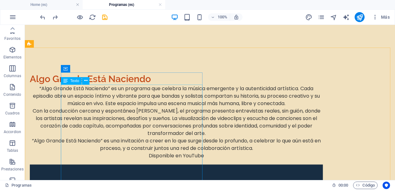
scroll to position [31, 0]
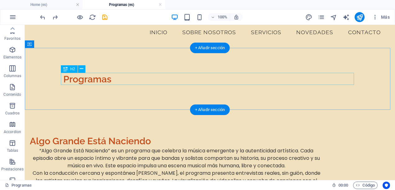
click at [74, 77] on div "Programas" at bounding box center [209, 79] width 293 height 12
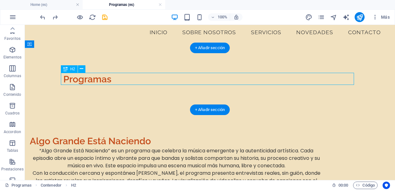
click at [74, 77] on div "Programas" at bounding box center [209, 79] width 293 height 12
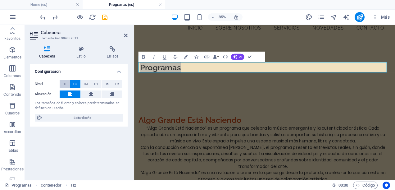
click at [66, 83] on span "H1" at bounding box center [65, 83] width 4 height 7
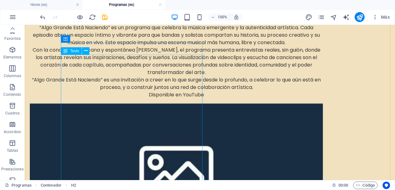
scroll to position [217, 0]
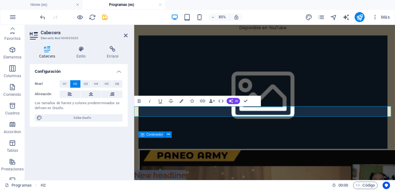
scroll to position [213, 0]
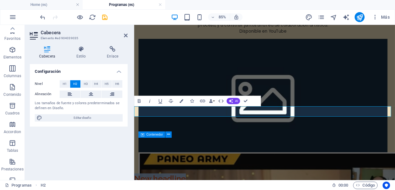
drag, startPoint x: 218, startPoint y: 127, endPoint x: 335, endPoint y: 151, distance: 119.3
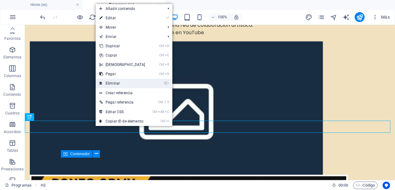
click at [117, 81] on link "⌦ Eliminar" at bounding box center [122, 83] width 53 height 9
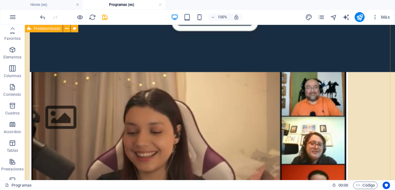
scroll to position [403, 0]
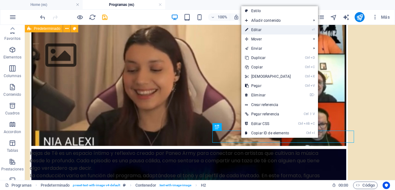
click at [268, 30] on link "⏎ Editar" at bounding box center [267, 29] width 53 height 9
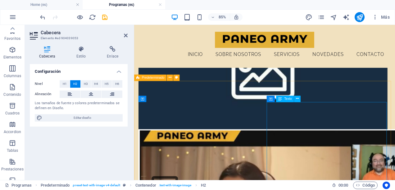
scroll to position [236, 0]
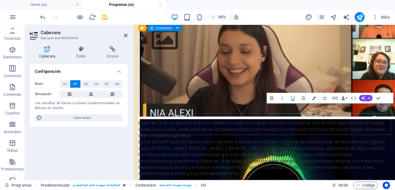
click at [255, 60] on div at bounding box center [285, 42] width 293 height 35
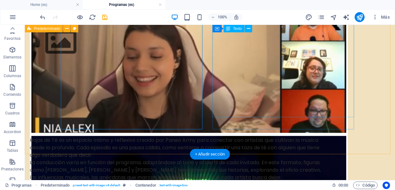
click at [267, 136] on div "Hojas de Té es un espacio íntimo y reflexivo creado por Paneo Army para conecta…" at bounding box center [176, 180] width 293 height 89
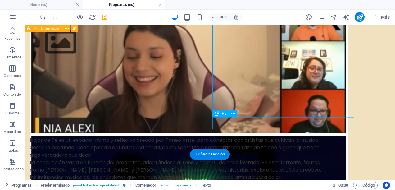
click at [232, 114] on icon at bounding box center [232, 113] width 3 height 7
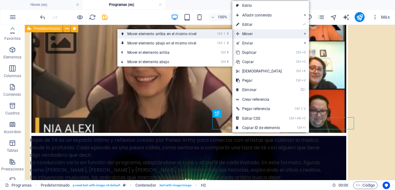
click at [182, 34] on link "Ctrl ⇧ ⬆ Mover elemento arriba en el mismo nivel" at bounding box center [163, 33] width 92 height 9
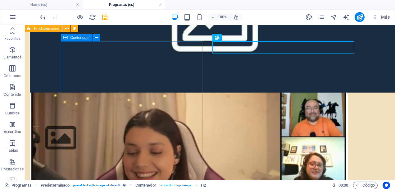
scroll to position [352, 0]
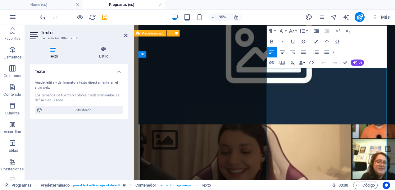
click at [282, 51] on icon "button" at bounding box center [282, 52] width 6 height 6
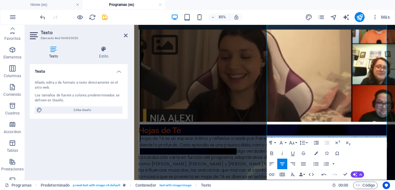
scroll to position [416, 0]
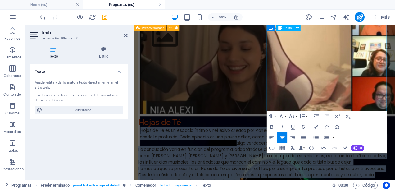
drag, startPoint x: 292, startPoint y: 77, endPoint x: 399, endPoint y: 120, distance: 115.4
click at [394, 145] on div "Hojas de Té es un espacio íntimo y reflexivo creado por Paneo Army para conecta…" at bounding box center [285, 189] width 293 height 89
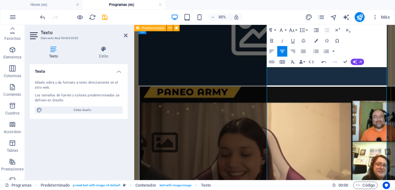
scroll to position [261, 0]
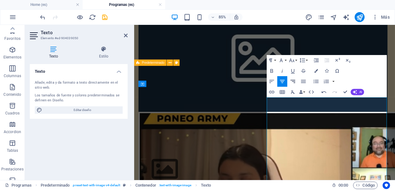
click at [297, 82] on button "Align Right" at bounding box center [293, 81] width 10 height 11
click at [284, 79] on icon "button" at bounding box center [282, 81] width 6 height 6
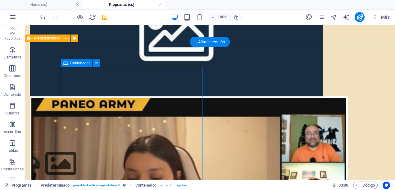
scroll to position [326, 0]
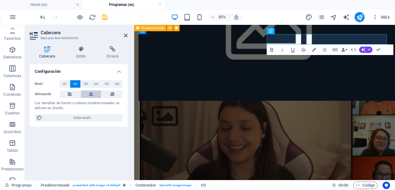
click at [92, 95] on icon at bounding box center [91, 93] width 4 height 7
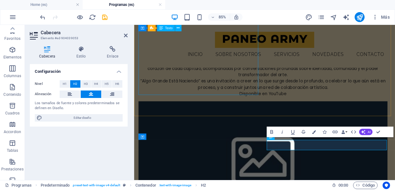
scroll to position [74, 0]
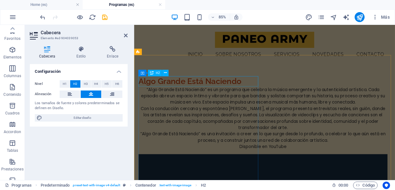
click at [215, 90] on div "Algo Grande Está Naciendo" at bounding box center [285, 91] width 293 height 12
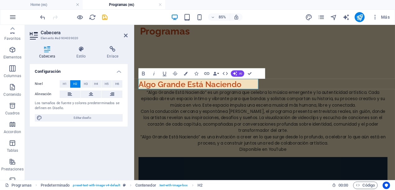
click at [91, 90] on div "Nivel H1 H2 H3 H4 H5 H6 Alineación Los tamaños de fuente y colores predetermina…" at bounding box center [79, 100] width 98 height 51
click at [91, 91] on icon at bounding box center [91, 93] width 4 height 7
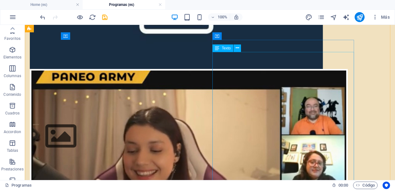
scroll to position [292, 0]
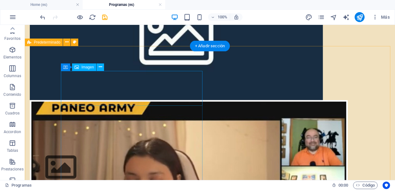
click at [180, 150] on figure at bounding box center [176, 167] width 293 height 35
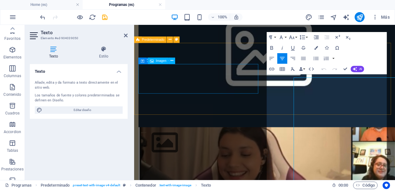
scroll to position [288, 0]
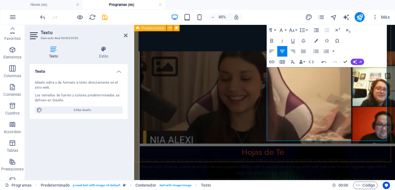
click at [336, 171] on div "Hojas de Té Hojas de Té es un espacio íntimo y reflexivo creado por Paneo Army …" at bounding box center [287, 163] width 307 height 263
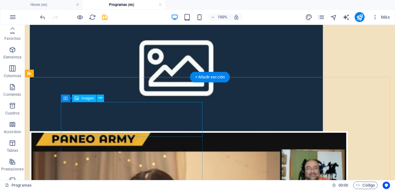
scroll to position [292, 0]
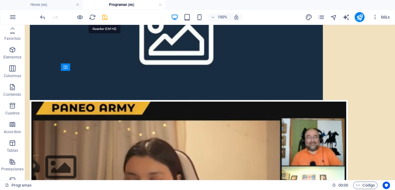
click at [103, 16] on icon "save" at bounding box center [104, 17] width 7 height 7
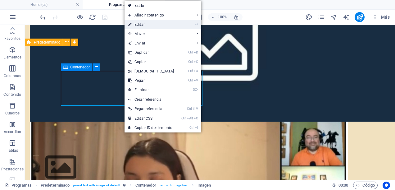
click at [152, 24] on link "⏎ Editar" at bounding box center [150, 24] width 53 height 9
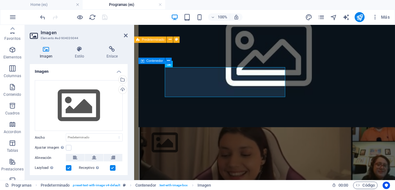
scroll to position [288, 0]
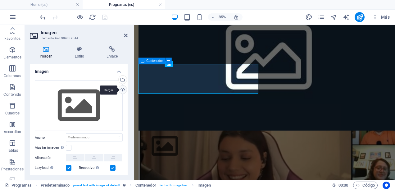
click at [123, 91] on div "Cargar" at bounding box center [121, 89] width 9 height 9
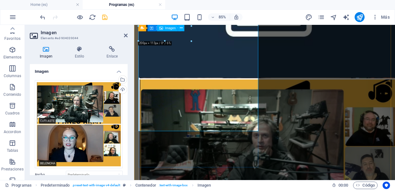
scroll to position [381, 0]
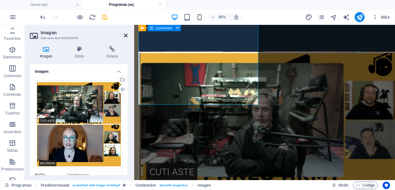
click at [126, 35] on icon at bounding box center [126, 35] width 4 height 5
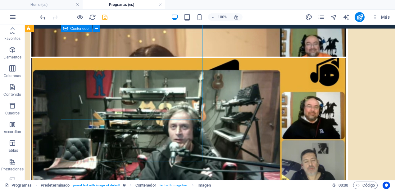
scroll to position [416, 0]
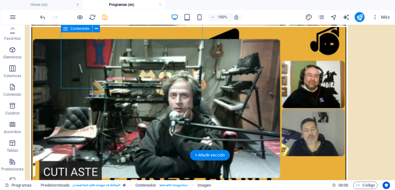
drag, startPoint x: 150, startPoint y: 80, endPoint x: 148, endPoint y: 102, distance: 21.5
click at [148, 102] on div at bounding box center [176, 184] width 293 height 318
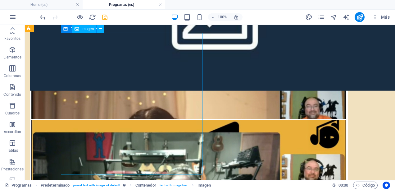
scroll to position [292, 0]
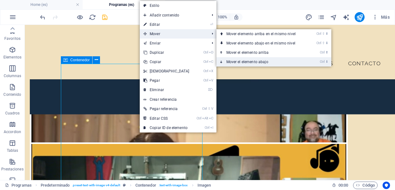
click at [237, 61] on link "Ctrl ⬇ Mover el elemento abajo" at bounding box center [262, 61] width 92 height 9
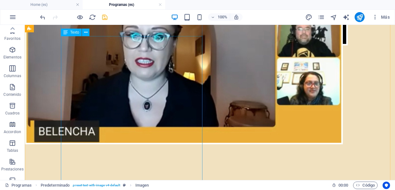
scroll to position [726, 0]
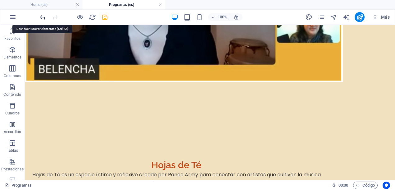
click at [43, 15] on icon "undo" at bounding box center [42, 17] width 7 height 7
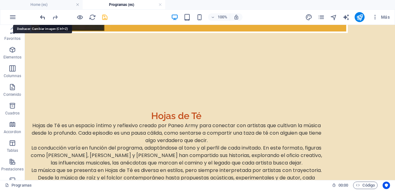
scroll to position [369, 0]
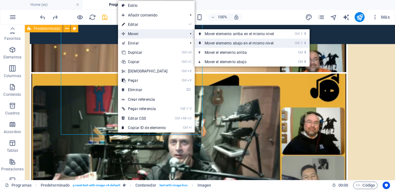
click at [218, 42] on link "Ctrl ⇧ ⬇ Mover elemento abajo en el mismo nivel" at bounding box center [241, 42] width 92 height 9
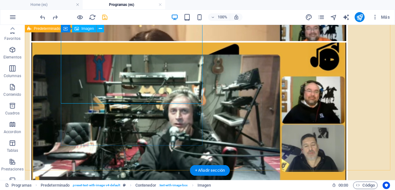
scroll to position [431, 0]
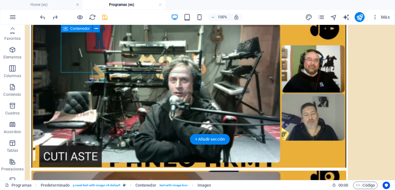
drag, startPoint x: 153, startPoint y: 58, endPoint x: 155, endPoint y: 92, distance: 33.9
click at [155, 92] on div at bounding box center [176, 169] width 293 height 318
drag, startPoint x: 155, startPoint y: 56, endPoint x: 164, endPoint y: 97, distance: 41.8
click at [164, 97] on div at bounding box center [176, 169] width 293 height 318
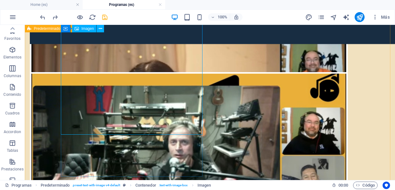
scroll to position [400, 0]
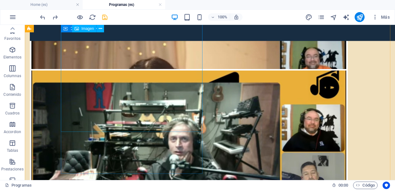
scroll to position [435, 0]
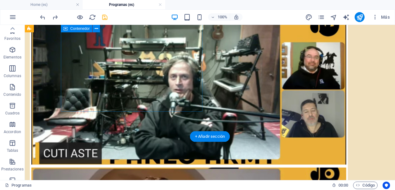
click at [157, 92] on div at bounding box center [176, 166] width 293 height 318
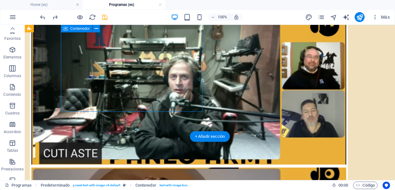
click at [157, 92] on div at bounding box center [176, 166] width 293 height 318
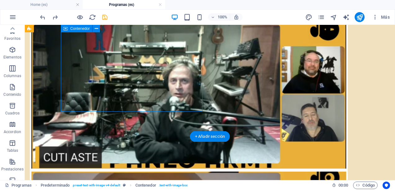
click at [52, 105] on div at bounding box center [176, 170] width 293 height 318
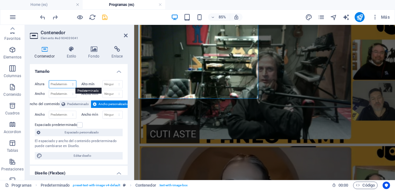
click at [72, 84] on select "Predeterminado px rem % vh vw" at bounding box center [62, 83] width 27 height 7
select select "px"
click at [67, 80] on select "Predeterminado px rem % vh vw" at bounding box center [62, 83] width 27 height 7
click at [62, 84] on input "591" at bounding box center [62, 83] width 27 height 7
type input "5"
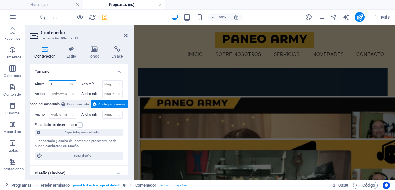
scroll to position [240, 0]
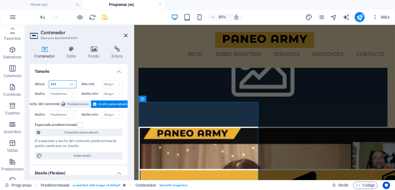
type input "429"
click at [92, 74] on h4 "Tamaño" at bounding box center [79, 69] width 98 height 11
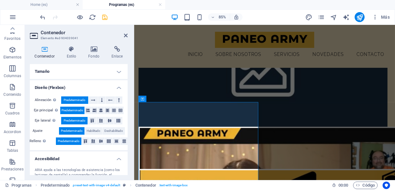
click at [92, 74] on h4 "Tamaño" at bounding box center [79, 71] width 98 height 15
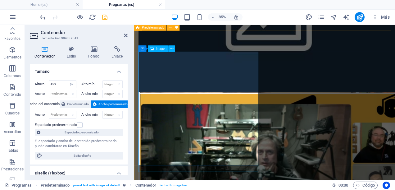
scroll to position [364, 0]
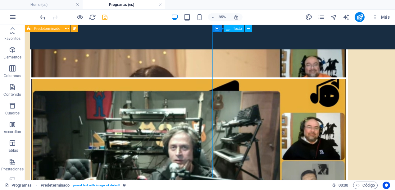
scroll to position [368, 0]
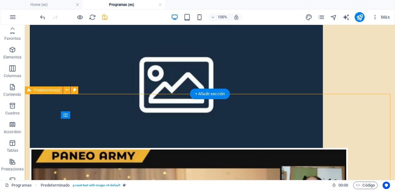
scroll to position [306, 0]
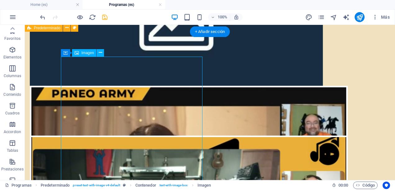
drag, startPoint x: 153, startPoint y: 91, endPoint x: 153, endPoint y: 111, distance: 20.2
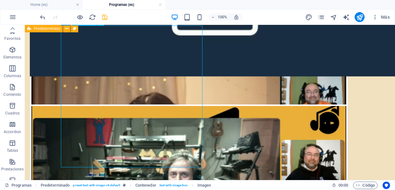
scroll to position [368, 0]
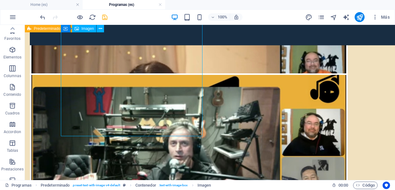
drag, startPoint x: 152, startPoint y: 96, endPoint x: 151, endPoint y: 109, distance: 13.4
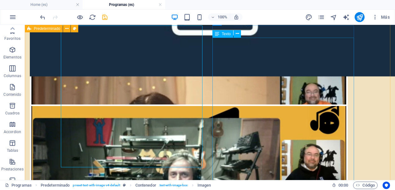
scroll to position [275, 0]
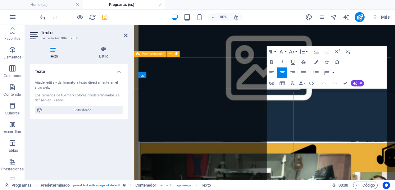
scroll to position [271, 0]
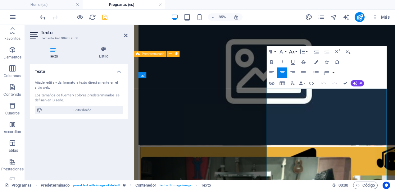
click at [295, 51] on icon "button" at bounding box center [292, 51] width 6 height 6
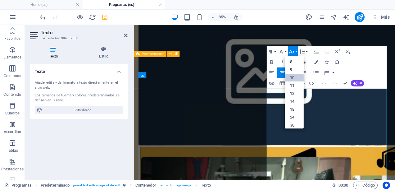
click at [292, 75] on link "10" at bounding box center [294, 78] width 19 height 8
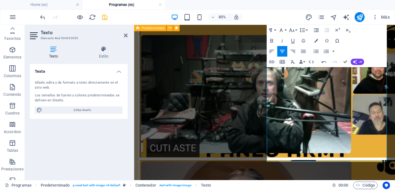
scroll to position [438, 0]
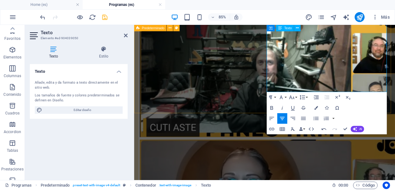
drag, startPoint x: 299, startPoint y: 103, endPoint x: 395, endPoint y: 101, distance: 95.6
click at [297, 97] on button "Font Size" at bounding box center [293, 97] width 10 height 11
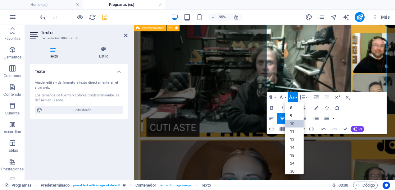
click at [296, 121] on link "10" at bounding box center [294, 123] width 19 height 8
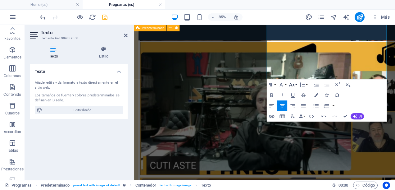
click at [295, 84] on icon "button" at bounding box center [292, 84] width 6 height 6
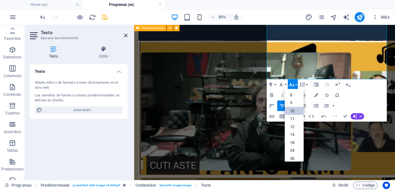
scroll to position [25, 0]
click at [294, 105] on link "12" at bounding box center [294, 105] width 19 height 8
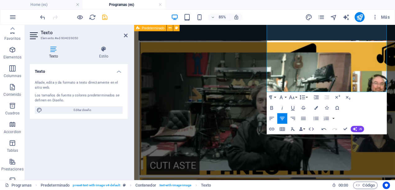
click at [280, 119] on div "Hojas de Té ​ Hojas de Té es un espacio íntimo y reflexivo creado por Paneo Arm…" at bounding box center [287, 192] width 307 height 346
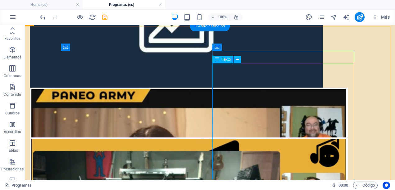
scroll to position [366, 0]
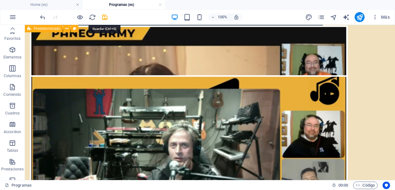
click at [104, 17] on icon "save" at bounding box center [104, 17] width 7 height 7
